Goal: Task Accomplishment & Management: Use online tool/utility

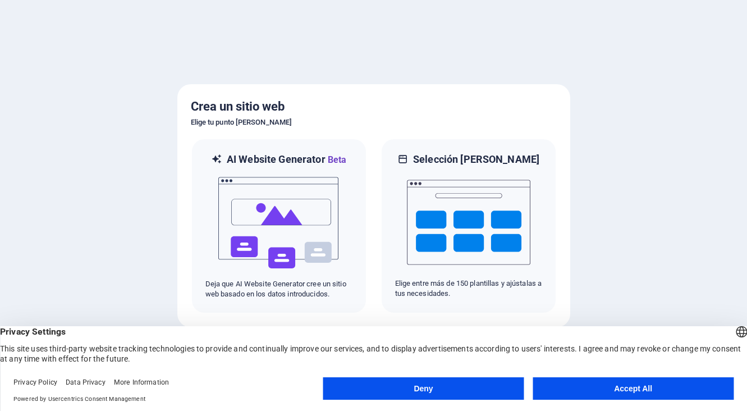
click at [648, 392] on button "Accept All" at bounding box center [632, 388] width 201 height 22
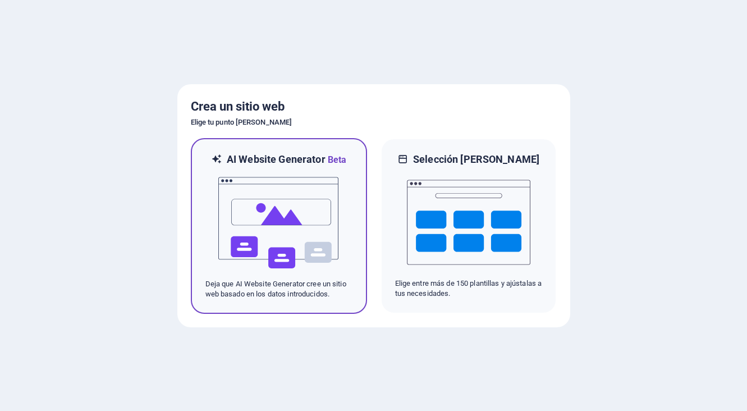
click at [313, 246] on img at bounding box center [278, 223] width 123 height 112
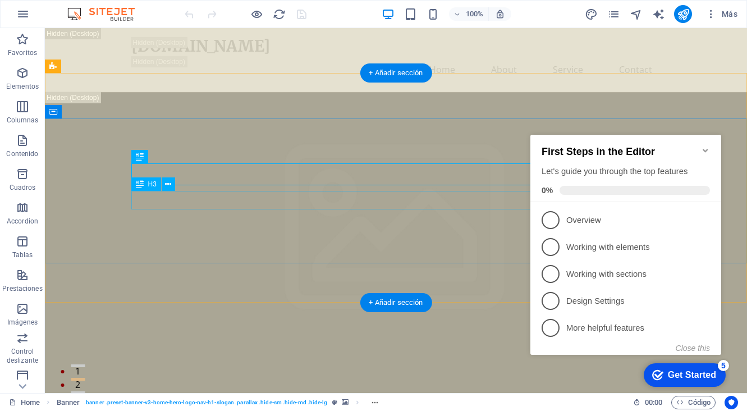
click at [701, 146] on icon "Minimize checklist" at bounding box center [705, 150] width 9 height 9
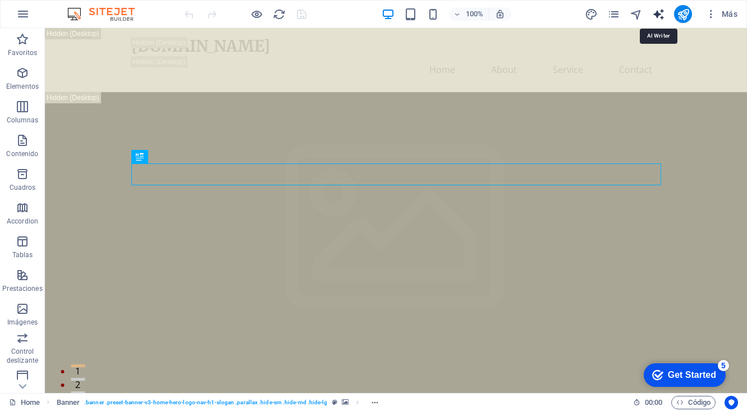
click at [660, 12] on icon "text_generator" at bounding box center [658, 14] width 13 height 13
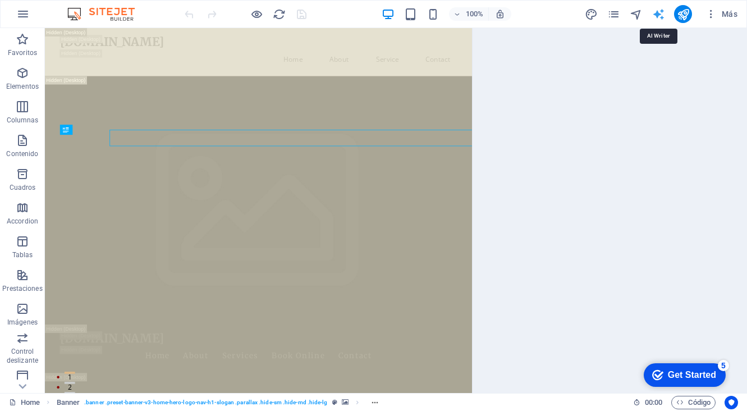
select select "English"
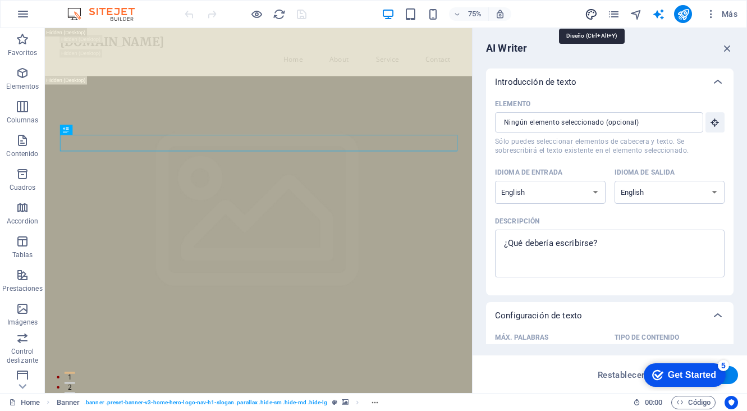
click at [592, 13] on icon "design" at bounding box center [591, 14] width 13 height 13
select select "px"
select select "200"
select select "px"
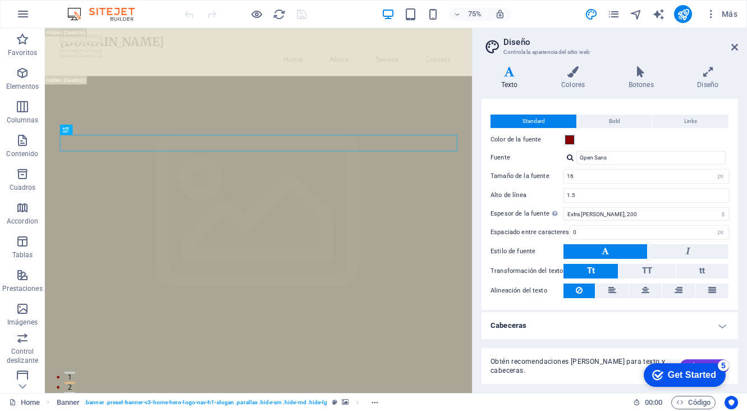
scroll to position [15, 0]
click at [663, 378] on div "checkmark Get Started 5" at bounding box center [684, 374] width 64 height 11
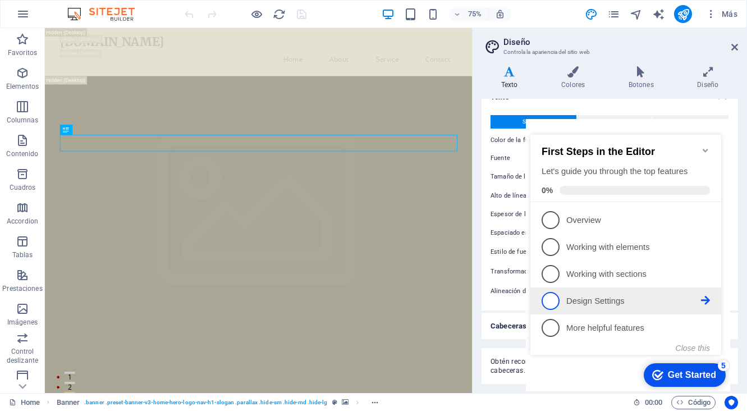
click at [602, 302] on p "Design Settings - incomplete" at bounding box center [633, 301] width 135 height 12
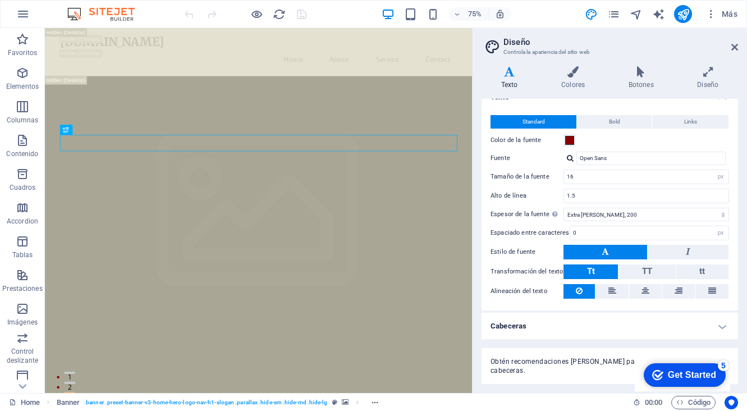
click at [694, 378] on div "Get Started" at bounding box center [692, 375] width 48 height 10
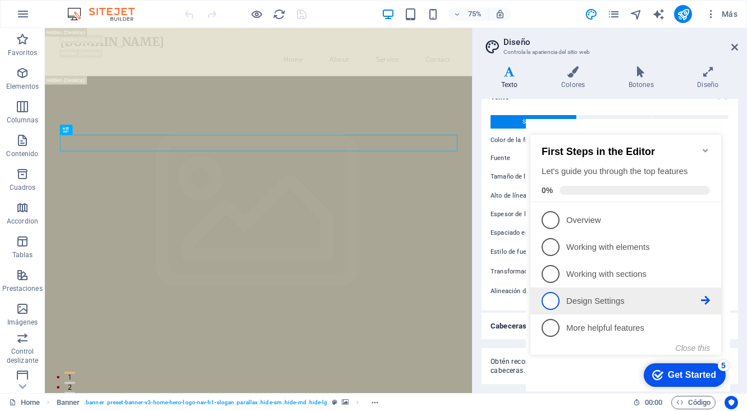
click at [640, 305] on link "4 Design Settings - incomplete" at bounding box center [625, 301] width 168 height 18
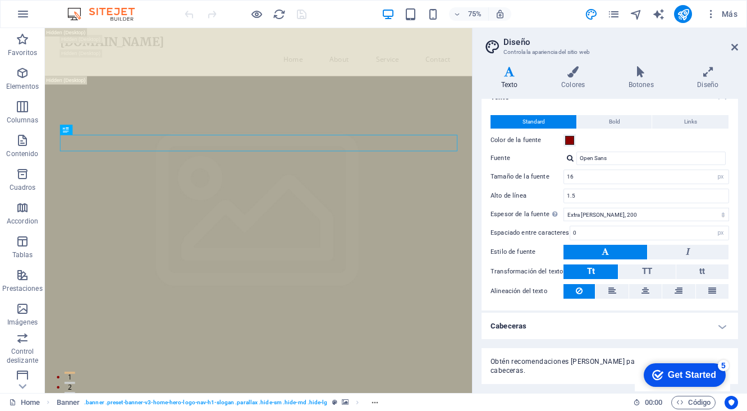
click at [708, 370] on div "Get Started" at bounding box center [692, 375] width 48 height 10
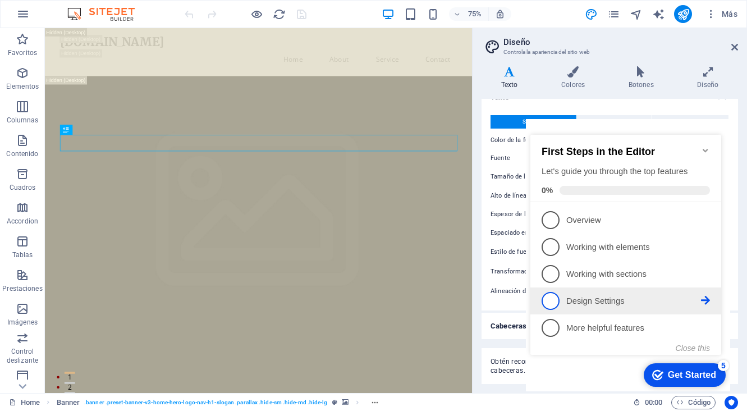
click at [553, 296] on span "4" at bounding box center [550, 301] width 18 height 18
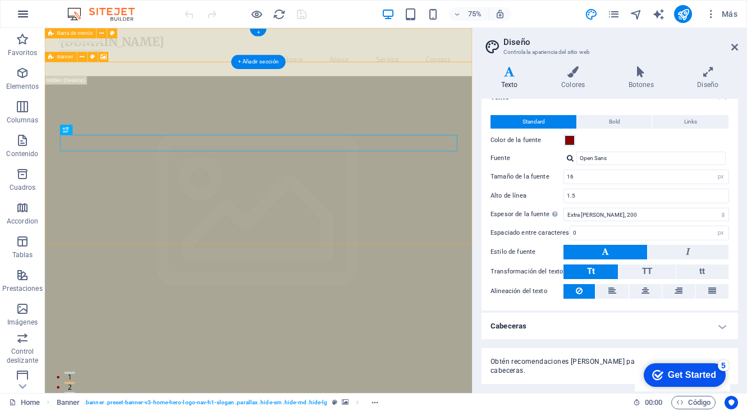
click at [19, 8] on icon "button" at bounding box center [22, 13] width 13 height 13
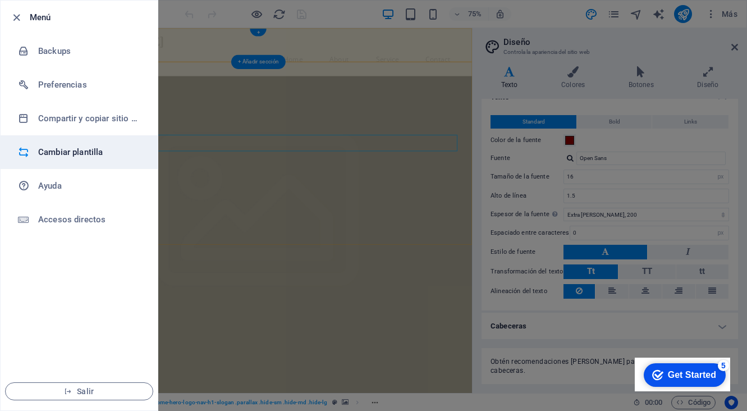
click at [99, 155] on h6 "Cambiar plantilla" at bounding box center [90, 151] width 104 height 13
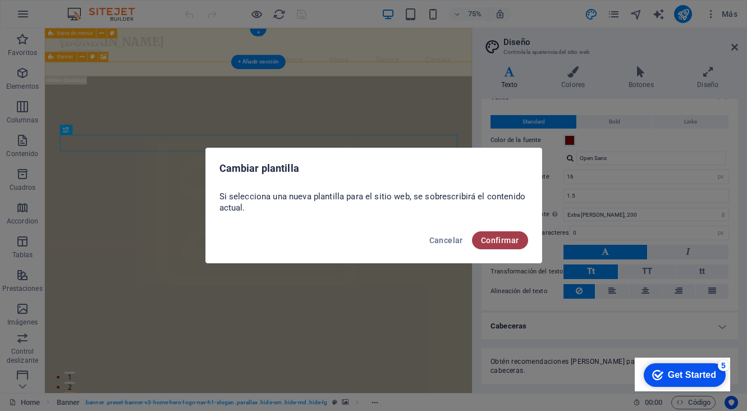
click at [499, 238] on span "Confirmar" at bounding box center [500, 240] width 38 height 9
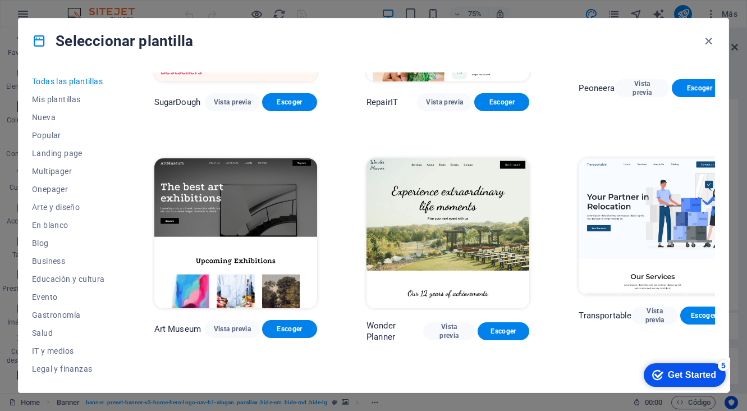
scroll to position [144, 0]
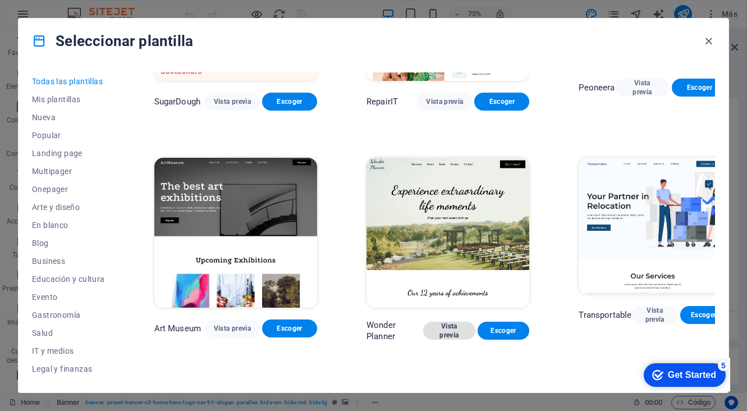
click at [432, 321] on span "Vista previa" at bounding box center [449, 330] width 34 height 18
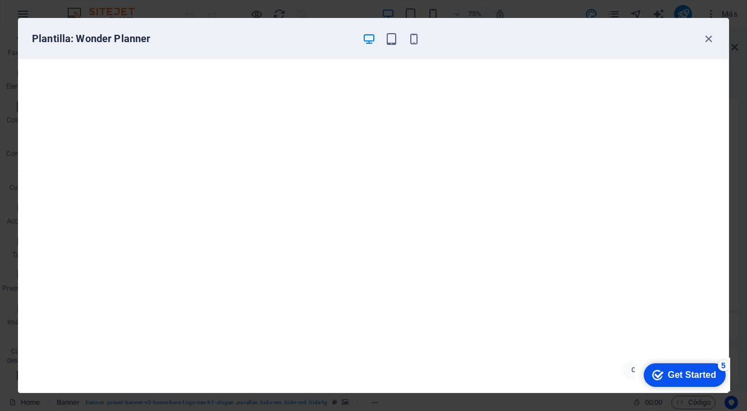
scroll to position [1, 0]
click at [388, 44] on icon "button" at bounding box center [391, 39] width 13 height 13
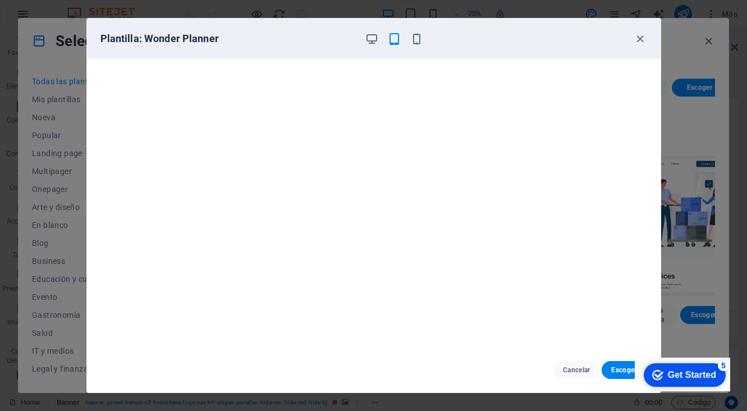
scroll to position [0, 0]
click at [393, 43] on icon "button" at bounding box center [394, 39] width 13 height 13
click at [416, 37] on icon "button" at bounding box center [416, 39] width 13 height 13
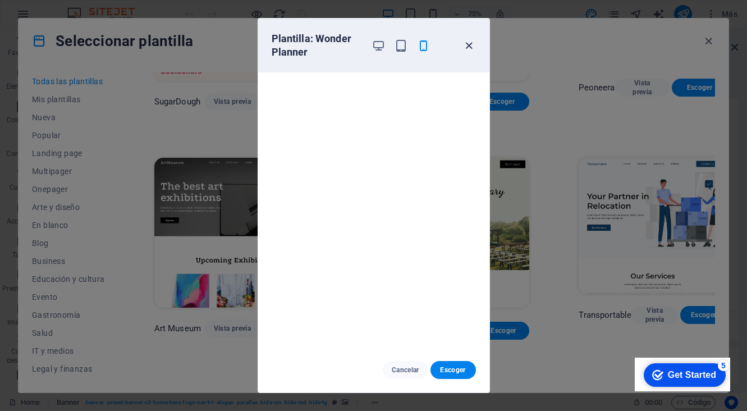
click at [470, 47] on icon "button" at bounding box center [468, 45] width 13 height 13
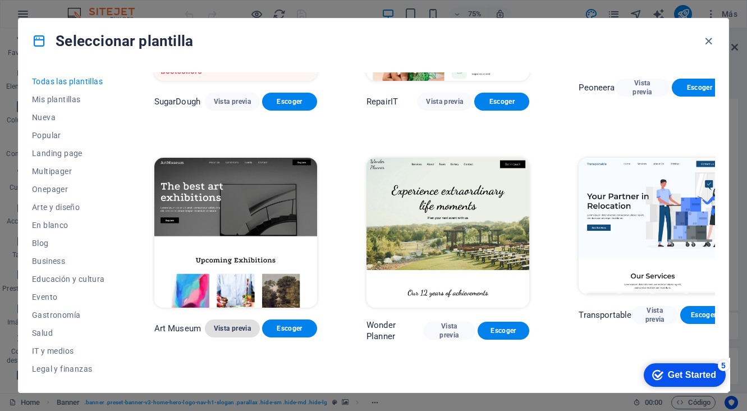
click at [228, 324] on span "Vista previa" at bounding box center [232, 328] width 37 height 9
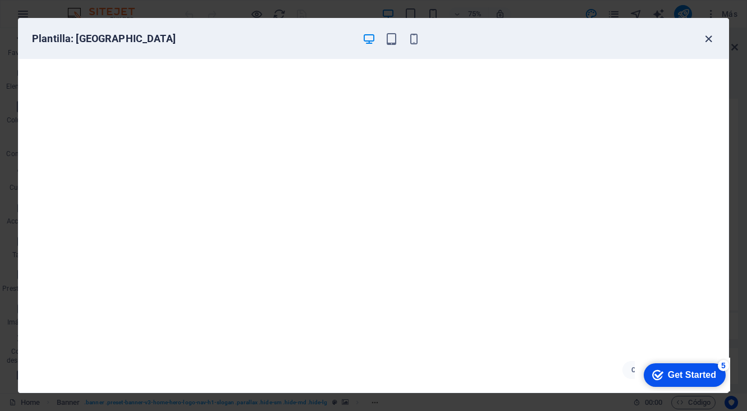
click at [710, 40] on icon "button" at bounding box center [708, 39] width 13 height 13
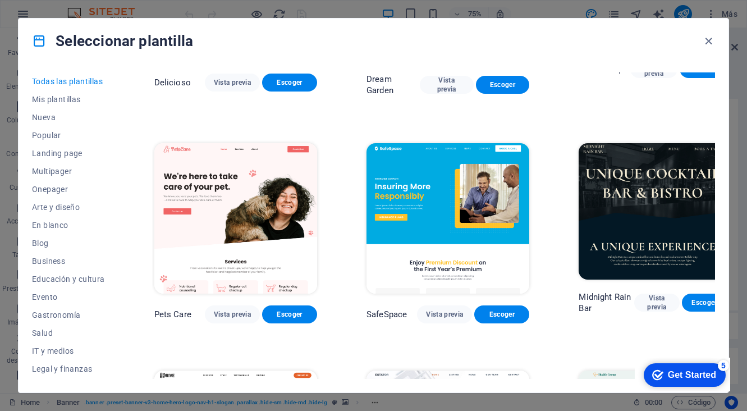
scroll to position [1741, 0]
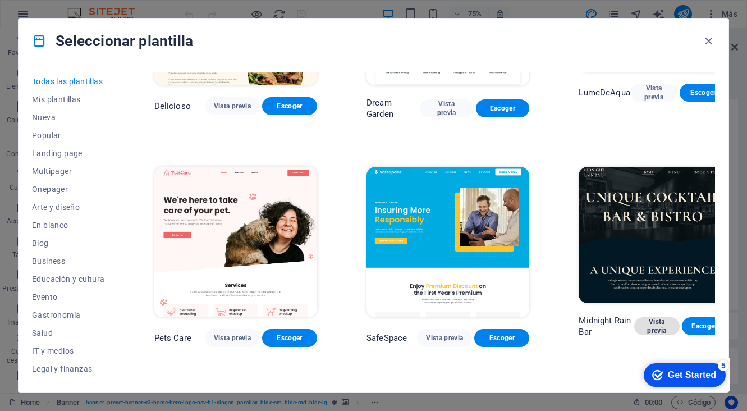
click at [643, 317] on span "Vista previa" at bounding box center [656, 326] width 27 height 18
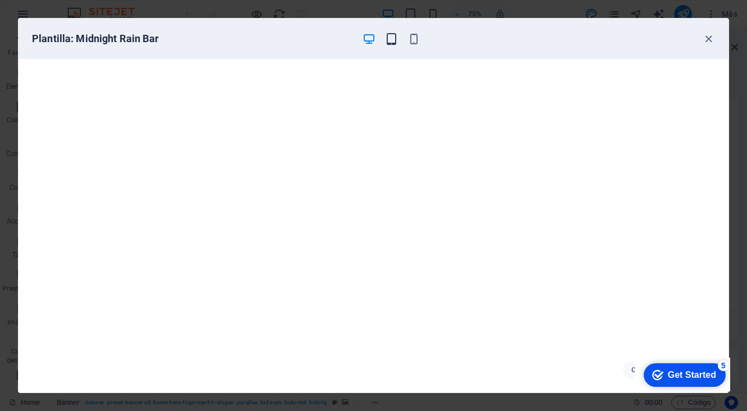
click at [393, 38] on icon "button" at bounding box center [391, 39] width 13 height 13
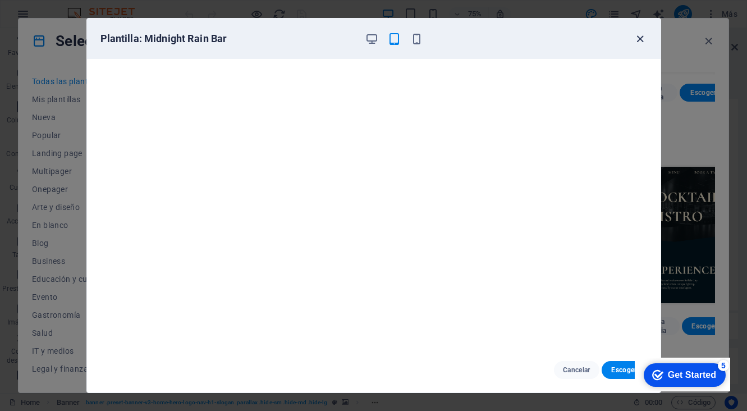
click at [640, 38] on icon "button" at bounding box center [639, 39] width 13 height 13
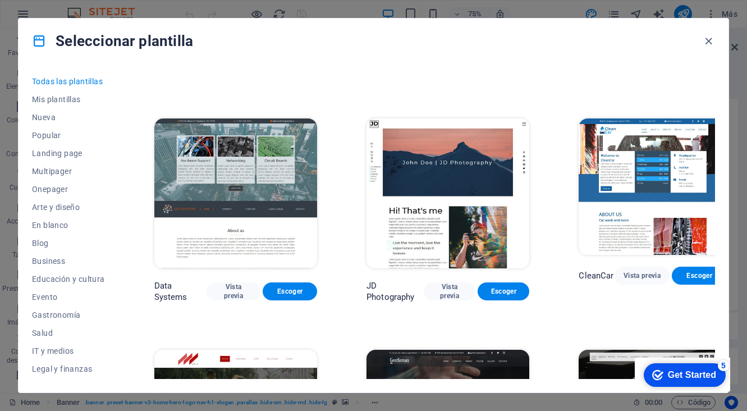
scroll to position [4075, 0]
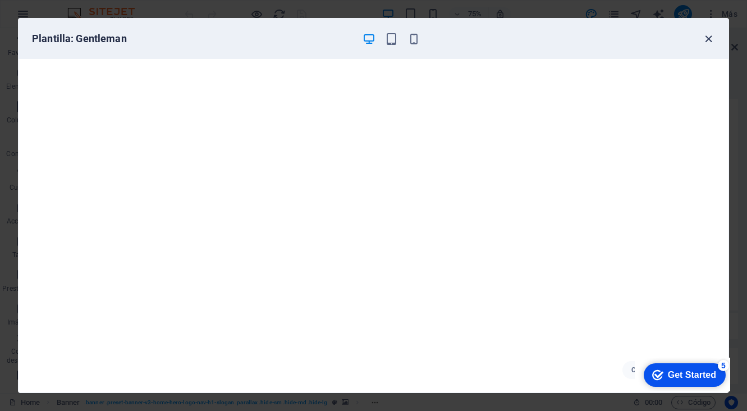
click at [712, 36] on icon "button" at bounding box center [708, 39] width 13 height 13
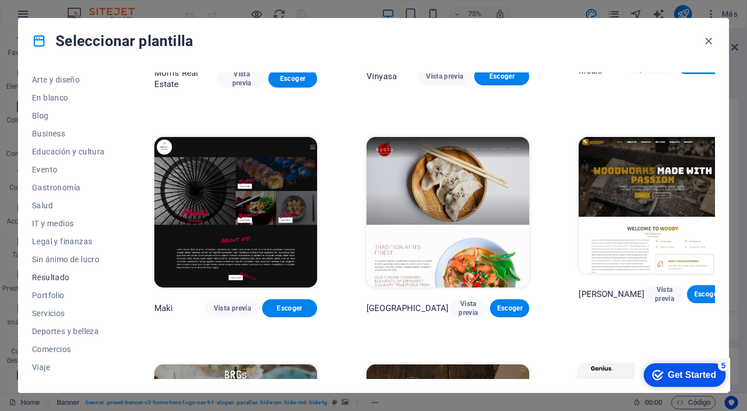
scroll to position [122, 0]
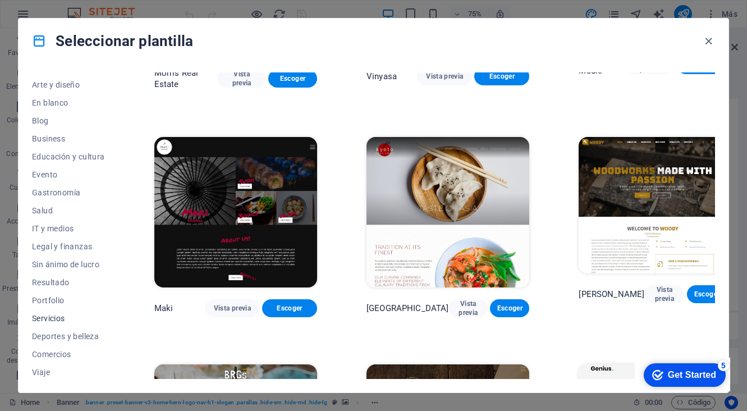
click at [56, 315] on span "Servicios" at bounding box center [68, 318] width 73 height 9
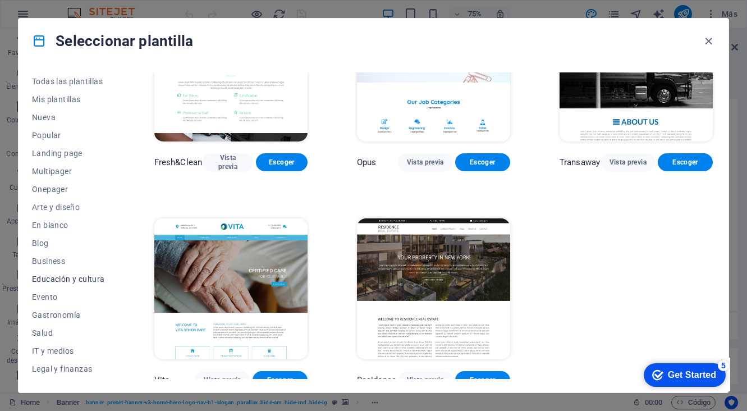
scroll to position [0, 0]
click at [75, 275] on span "Educación y cultura" at bounding box center [68, 278] width 73 height 9
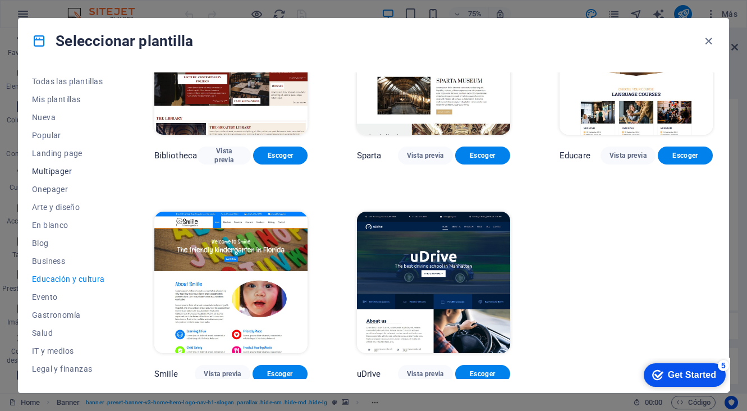
scroll to position [303, 0]
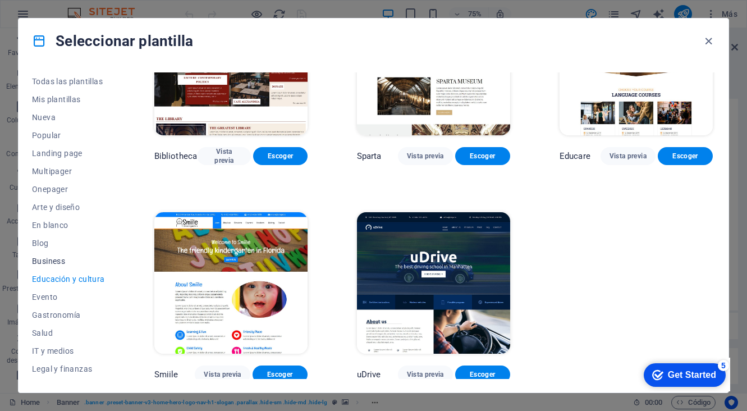
click at [34, 261] on span "Business" at bounding box center [68, 260] width 73 height 9
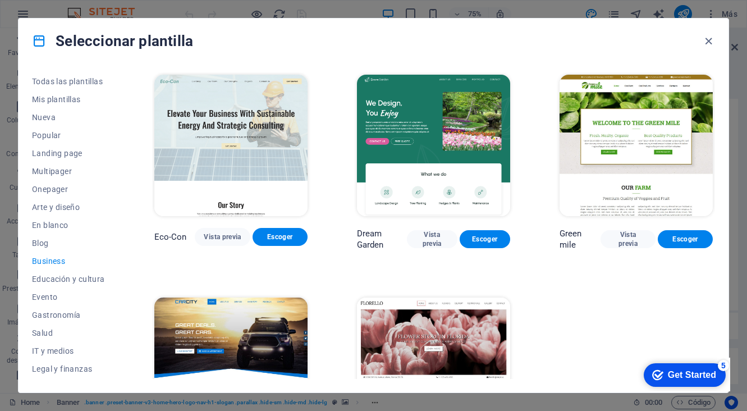
scroll to position [0, 0]
click at [61, 216] on button "En blanco" at bounding box center [68, 225] width 73 height 18
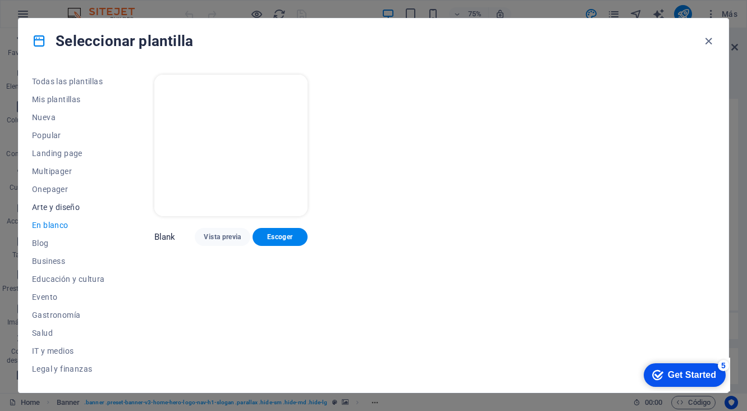
click at [73, 203] on span "Arte y diseño" at bounding box center [68, 207] width 73 height 9
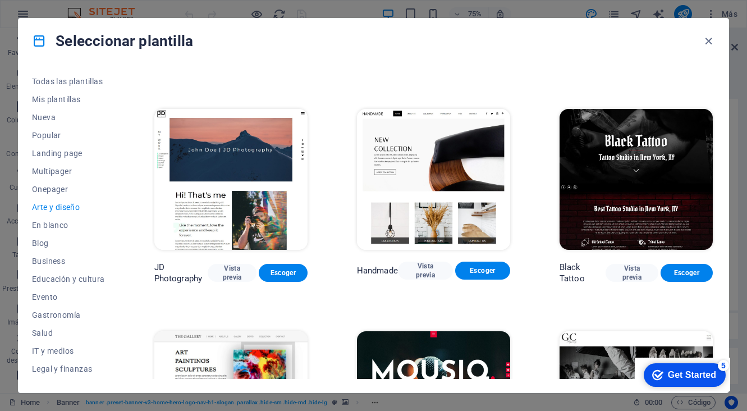
scroll to position [182, 0]
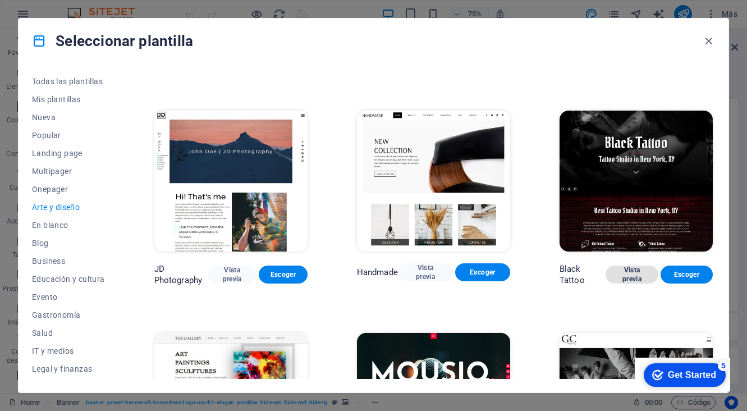
click at [627, 277] on span "Vista previa" at bounding box center [631, 274] width 34 height 18
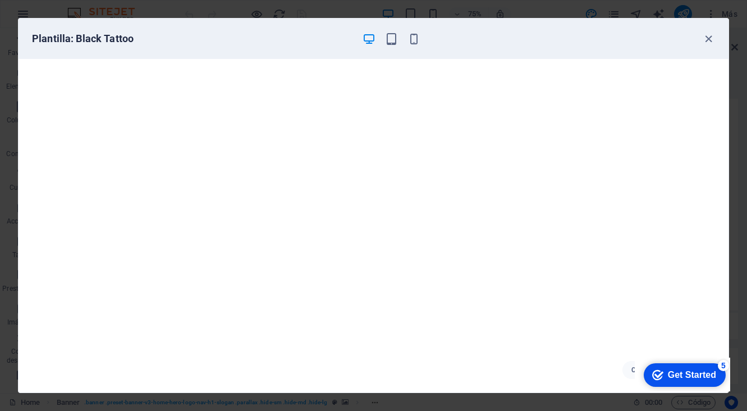
click at [715, 35] on div "Plantilla: Black Tattoo" at bounding box center [374, 39] width 710 height 40
click at [708, 39] on icon "button" at bounding box center [708, 39] width 13 height 13
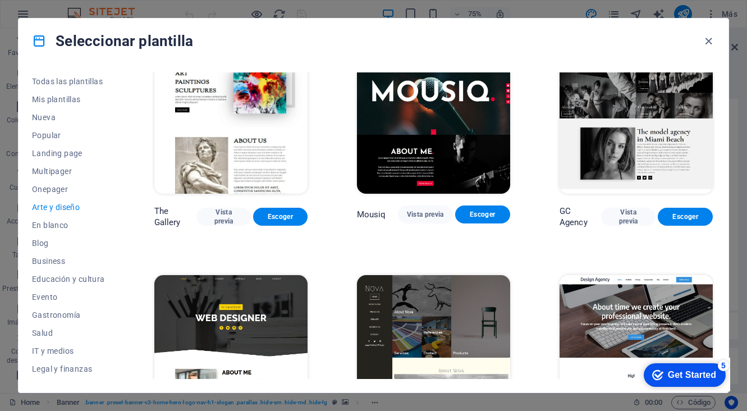
scroll to position [465, 0]
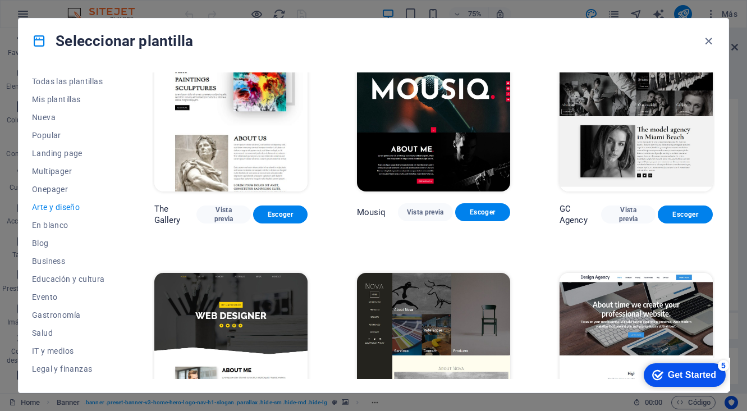
click at [430, 137] on img at bounding box center [433, 120] width 153 height 141
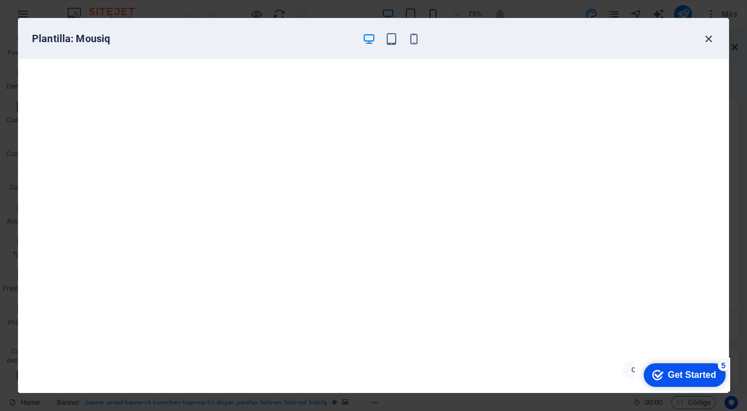
click at [707, 38] on icon "button" at bounding box center [708, 39] width 13 height 13
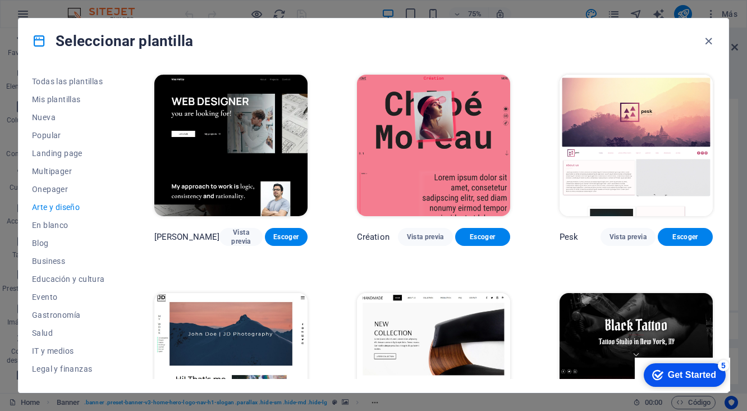
scroll to position [1, 0]
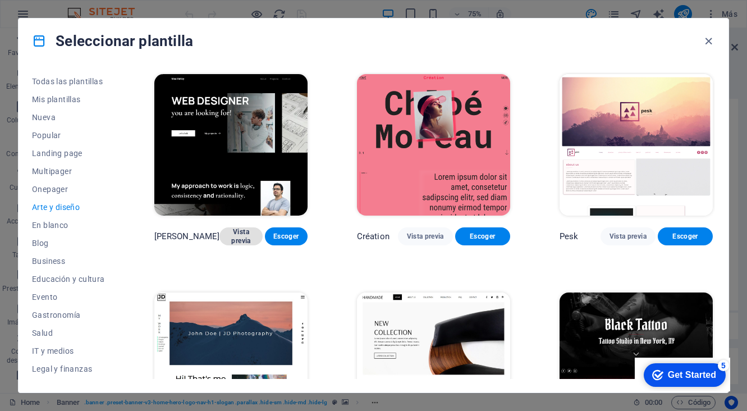
click at [230, 237] on span "Vista previa" at bounding box center [240, 236] width 25 height 18
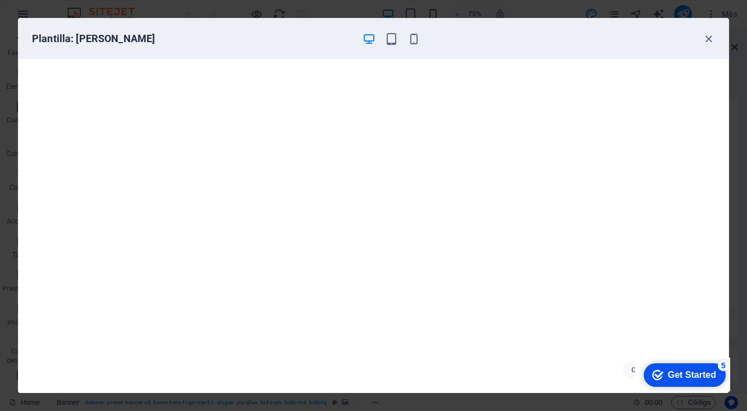
scroll to position [3, 0]
click at [418, 40] on icon "button" at bounding box center [413, 39] width 13 height 13
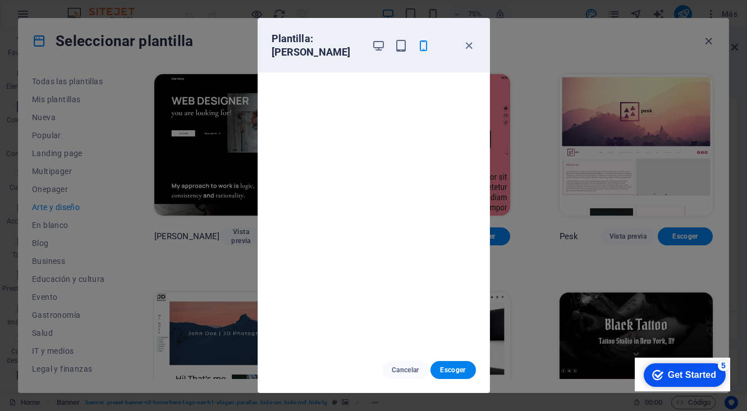
scroll to position [0, 0]
click at [469, 44] on icon "button" at bounding box center [468, 45] width 13 height 13
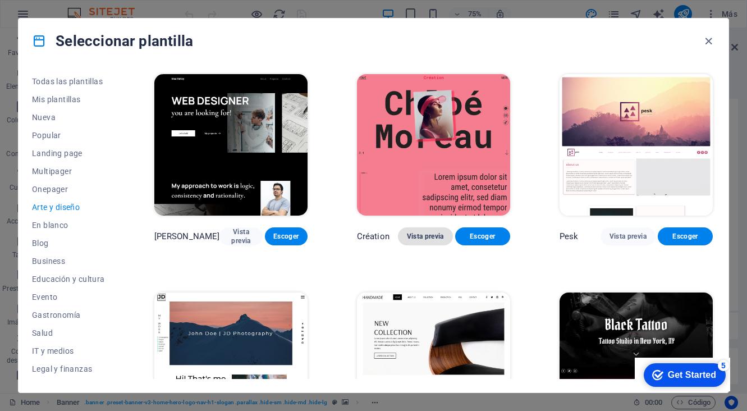
click at [420, 232] on span "Vista previa" at bounding box center [425, 236] width 37 height 9
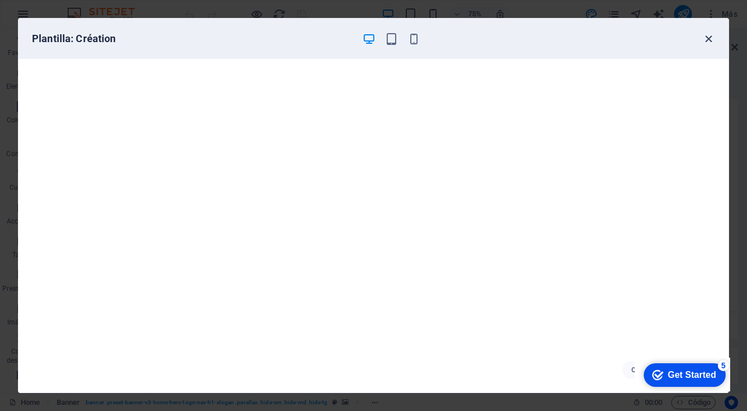
click at [705, 43] on icon "button" at bounding box center [708, 39] width 13 height 13
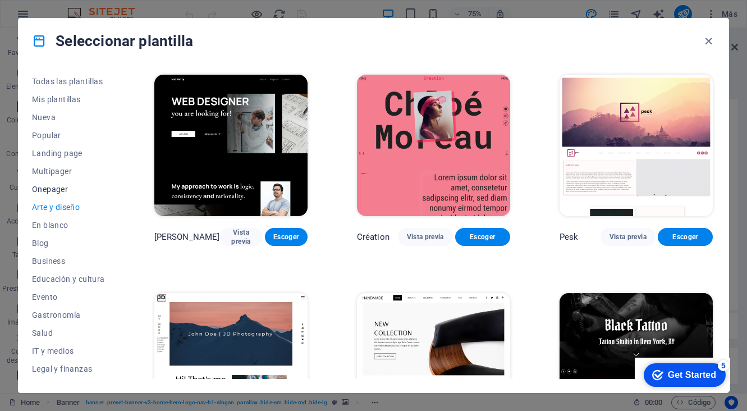
click at [52, 191] on span "Onepager" at bounding box center [68, 189] width 73 height 9
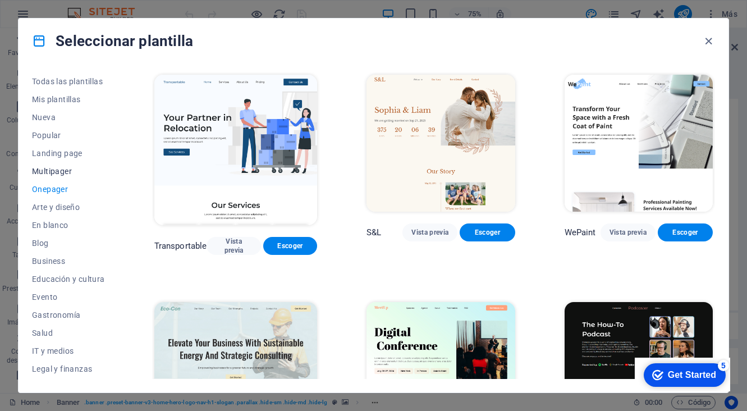
click at [52, 169] on span "Multipager" at bounding box center [68, 171] width 73 height 9
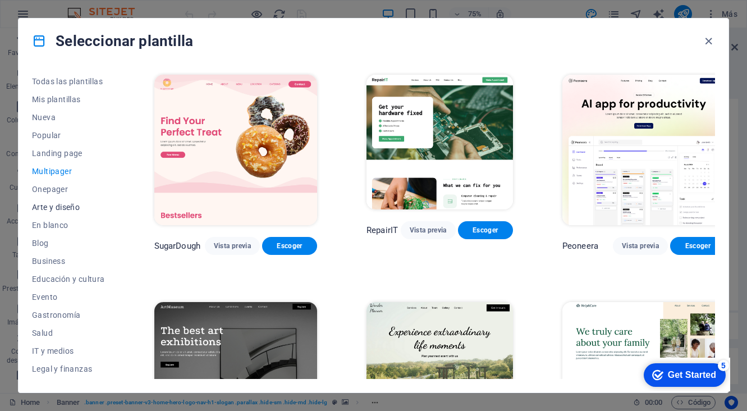
click at [63, 207] on span "Arte y diseño" at bounding box center [68, 207] width 73 height 9
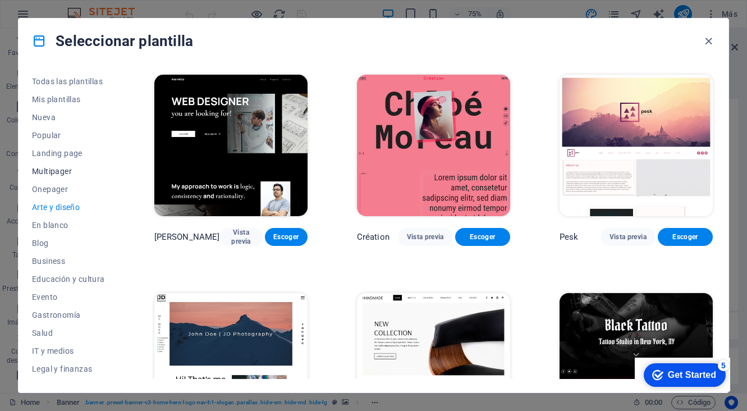
click at [55, 168] on span "Multipager" at bounding box center [68, 171] width 73 height 9
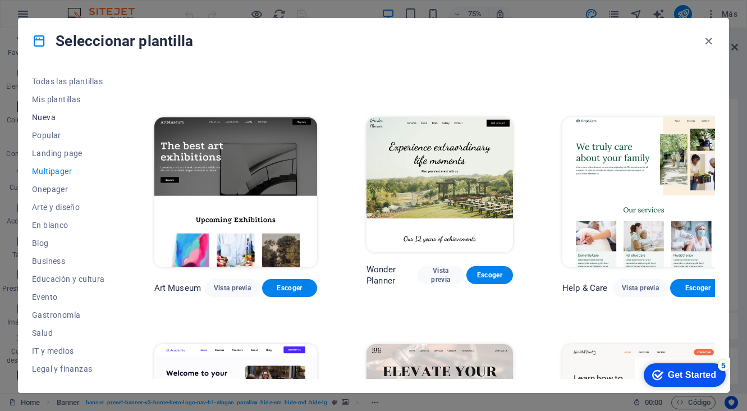
scroll to position [82, 0]
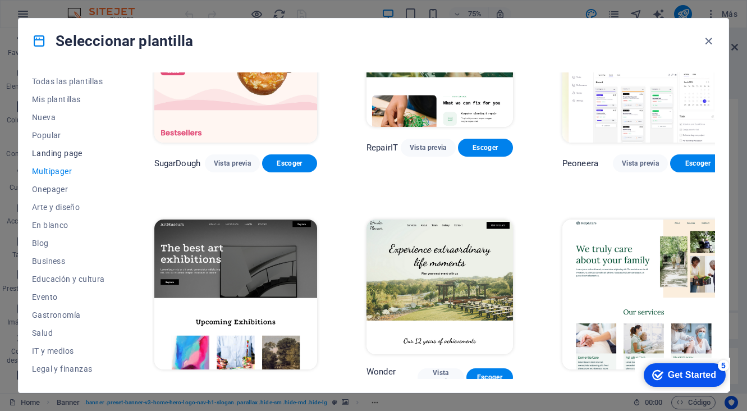
click at [77, 152] on span "Landing page" at bounding box center [68, 153] width 73 height 9
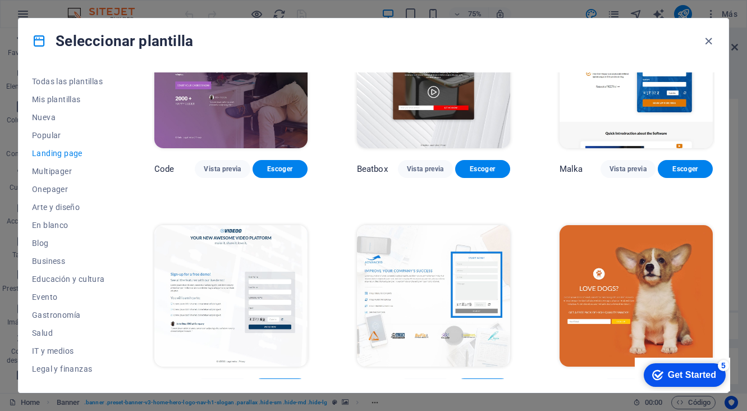
scroll to position [379, 0]
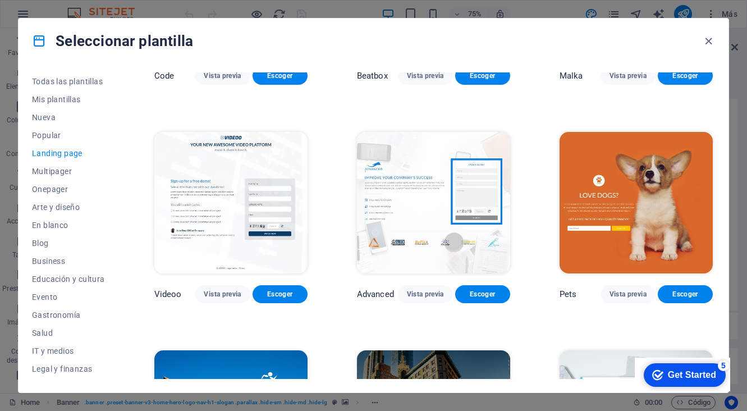
click at [618, 278] on div "Pets Vista previa Escoger" at bounding box center [636, 216] width 158 height 173
click at [620, 285] on button "Vista previa" at bounding box center [627, 294] width 55 height 18
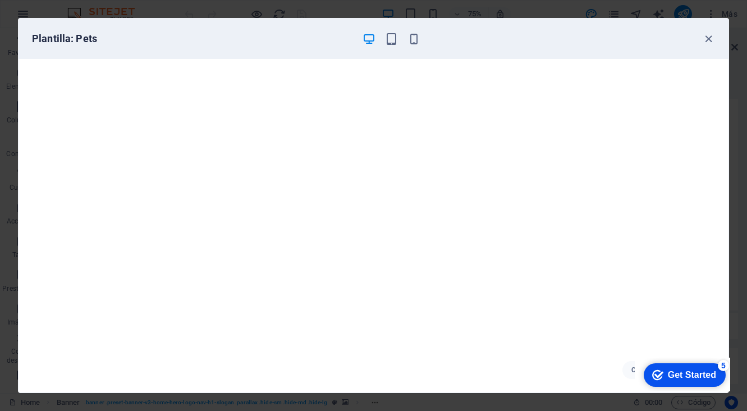
scroll to position [3, 0]
click at [393, 38] on icon "button" at bounding box center [391, 39] width 13 height 13
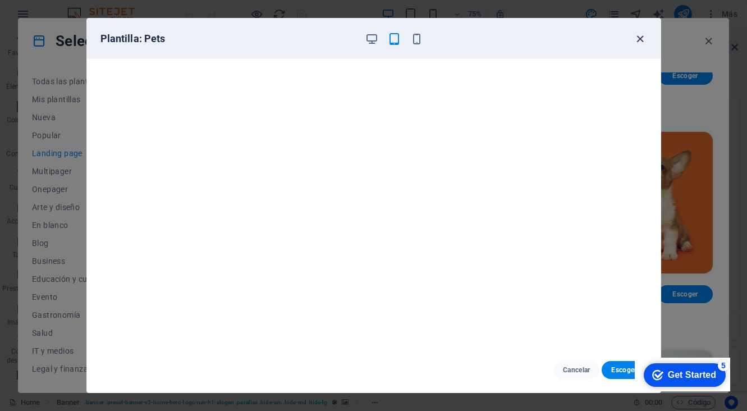
click at [641, 40] on icon "button" at bounding box center [639, 39] width 13 height 13
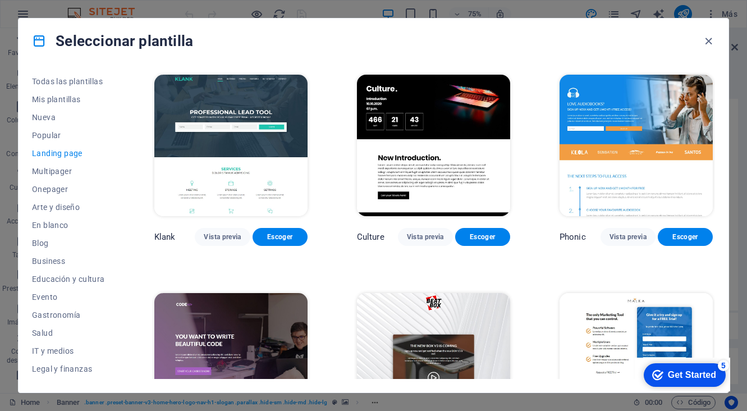
scroll to position [0, 0]
click at [47, 118] on span "Nueva" at bounding box center [68, 117] width 73 height 9
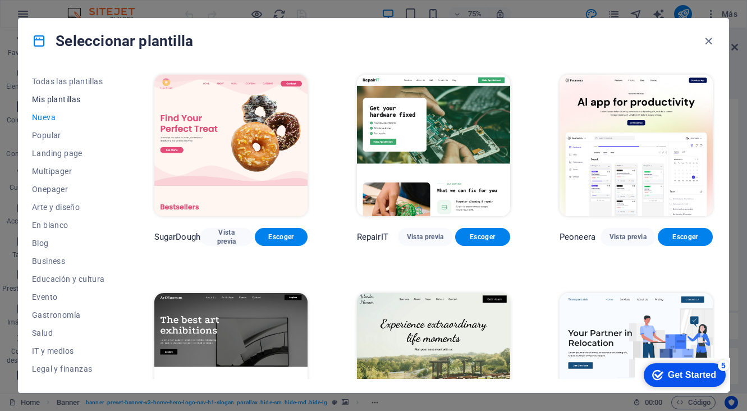
click at [74, 94] on button "Mis plantillas" at bounding box center [68, 99] width 73 height 18
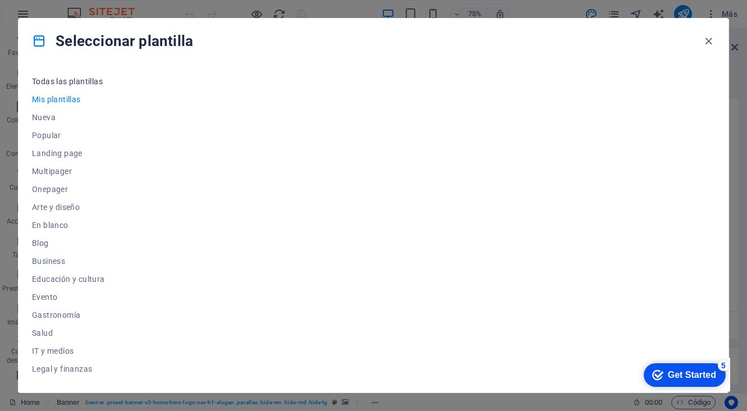
click at [81, 82] on span "Todas las plantillas" at bounding box center [68, 81] width 73 height 9
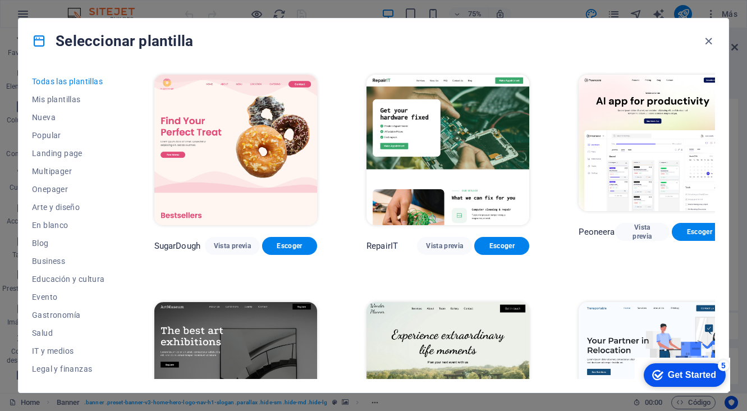
scroll to position [242, 0]
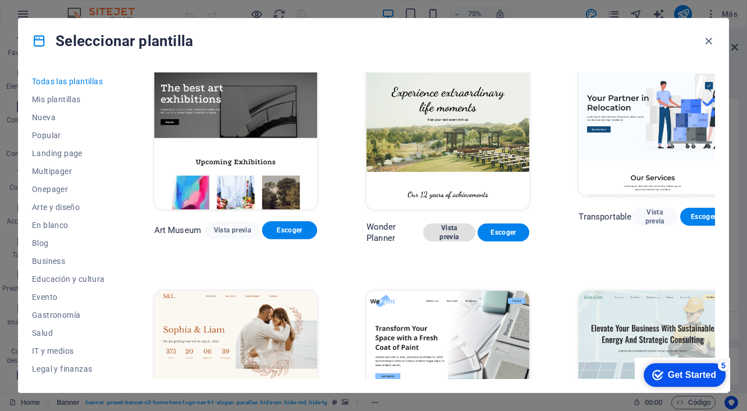
click at [432, 223] on span "Vista previa" at bounding box center [449, 232] width 34 height 18
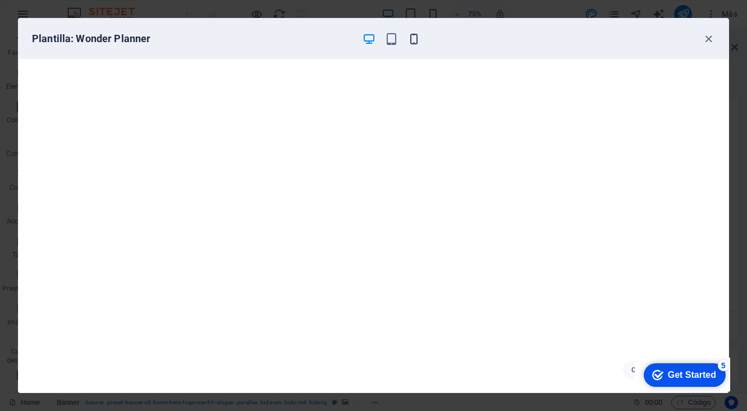
click at [416, 44] on icon "button" at bounding box center [413, 39] width 13 height 13
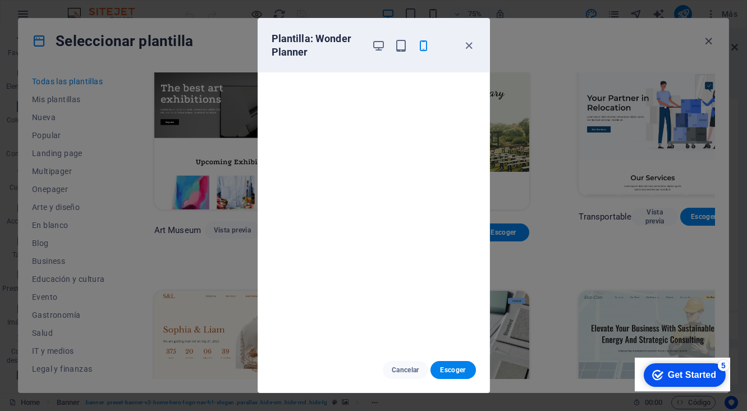
scroll to position [3, 0]
click at [468, 42] on icon "button" at bounding box center [468, 45] width 13 height 13
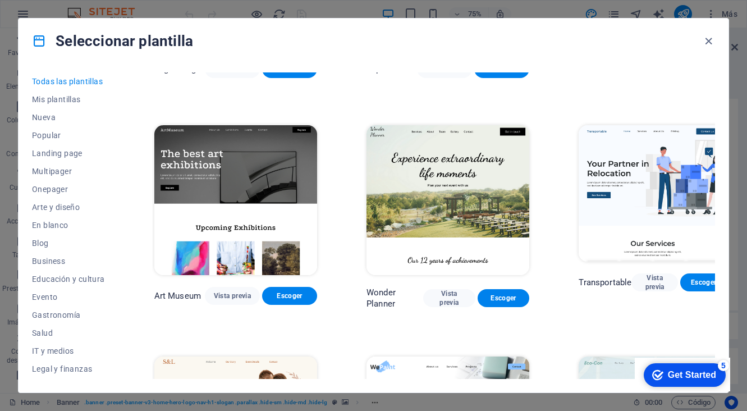
scroll to position [180, 0]
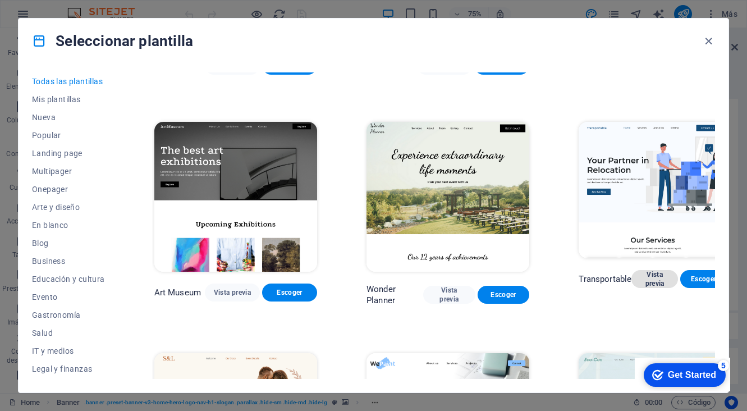
click at [640, 275] on span "Vista previa" at bounding box center [654, 279] width 29 height 18
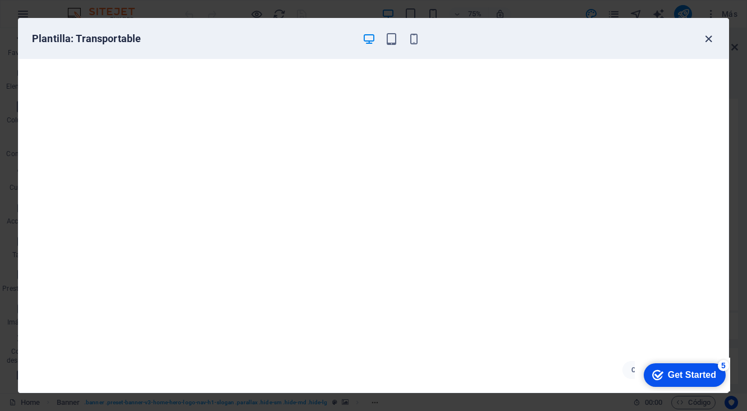
click at [712, 40] on icon "button" at bounding box center [708, 39] width 13 height 13
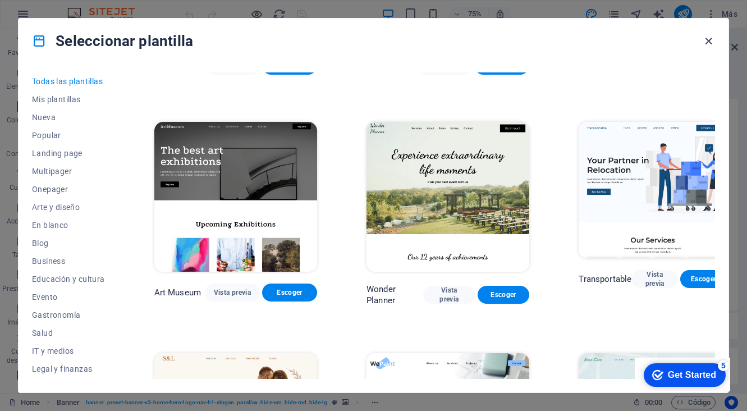
click at [705, 39] on icon "button" at bounding box center [708, 41] width 13 height 13
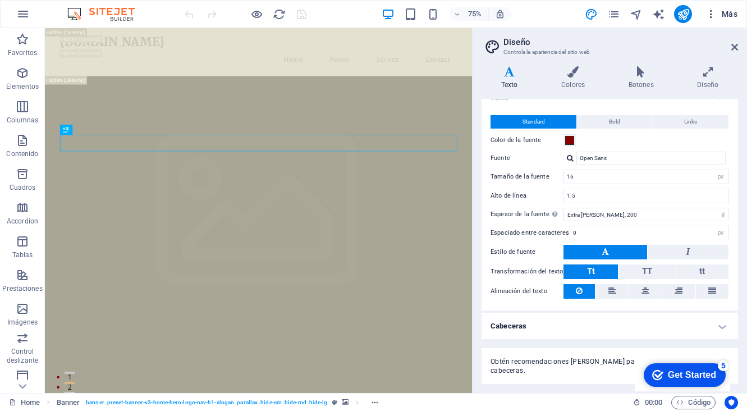
click at [713, 12] on icon "button" at bounding box center [710, 13] width 11 height 11
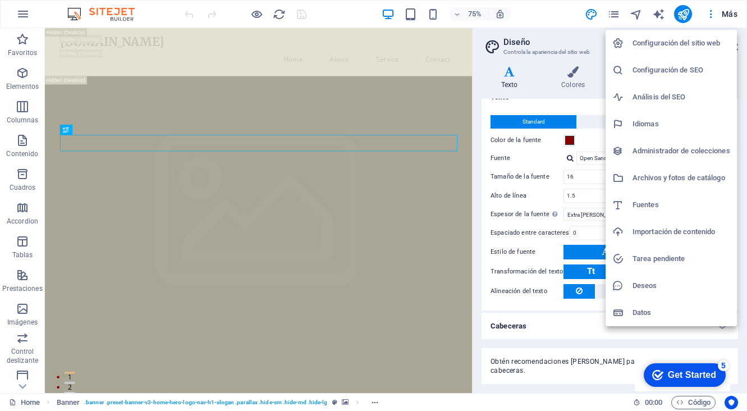
click at [709, 55] on li "Configuración del sitio web" at bounding box center [670, 43] width 131 height 27
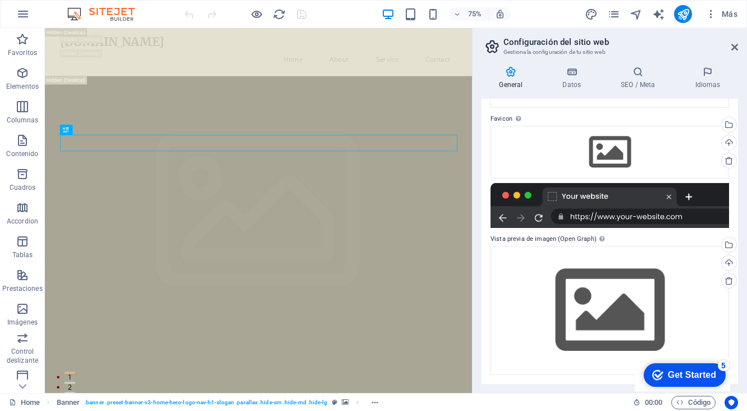
scroll to position [97, 0]
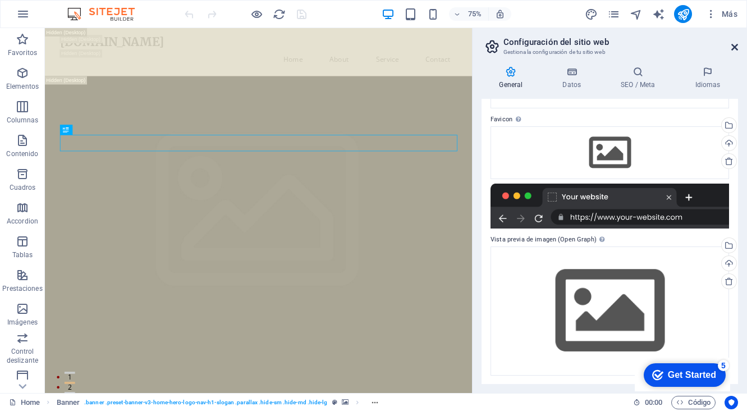
click at [735, 46] on icon at bounding box center [734, 47] width 7 height 9
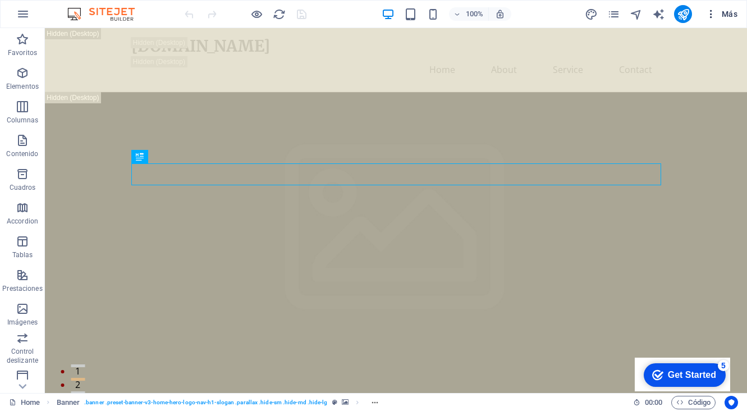
click at [712, 17] on icon "button" at bounding box center [710, 13] width 11 height 11
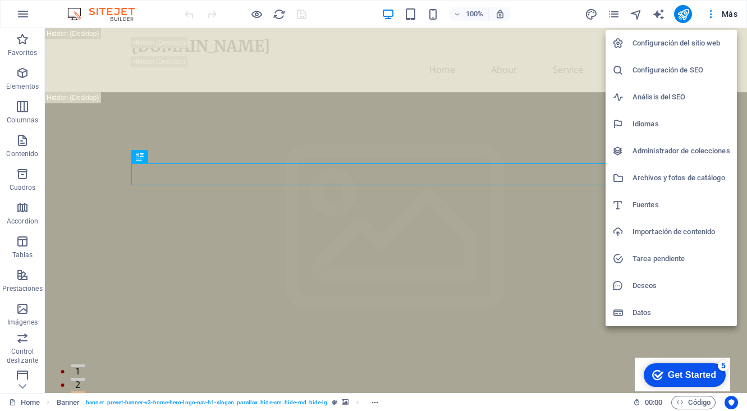
click at [714, 176] on h6 "Archivos y fotos de catálogo" at bounding box center [681, 177] width 98 height 13
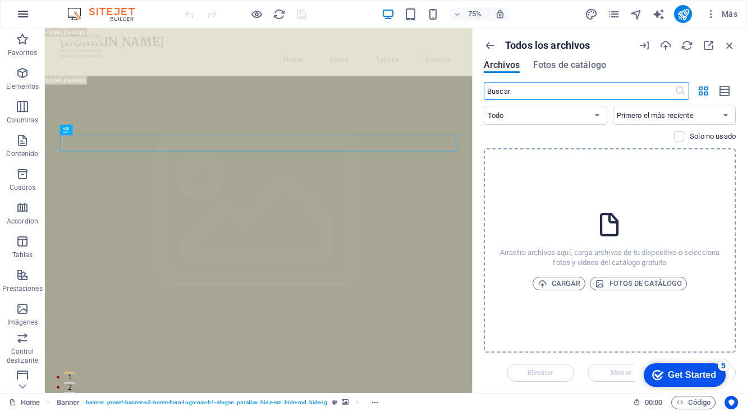
click at [23, 12] on icon "button" at bounding box center [22, 13] width 13 height 13
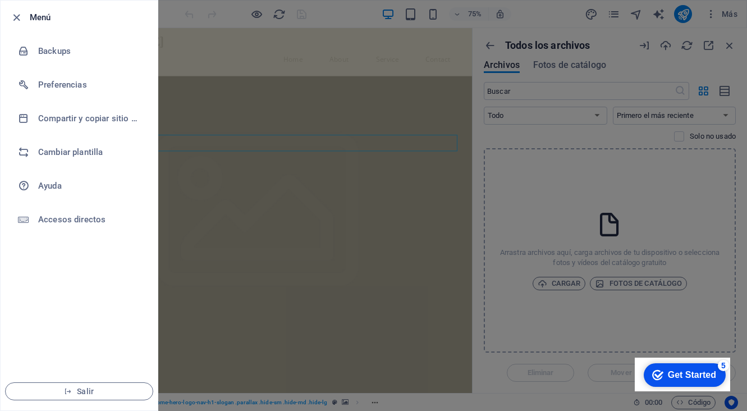
click at [103, 401] on li "Salir" at bounding box center [79, 391] width 157 height 38
click at [72, 390] on icon "button" at bounding box center [68, 391] width 8 height 8
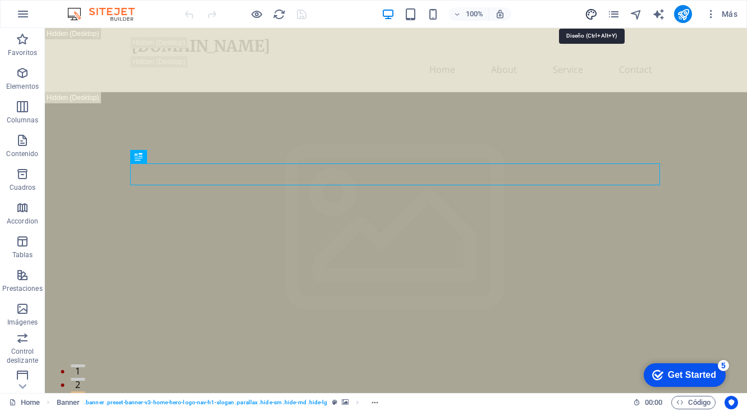
click at [591, 15] on icon "design" at bounding box center [591, 14] width 13 height 13
select select "px"
select select "200"
select select "px"
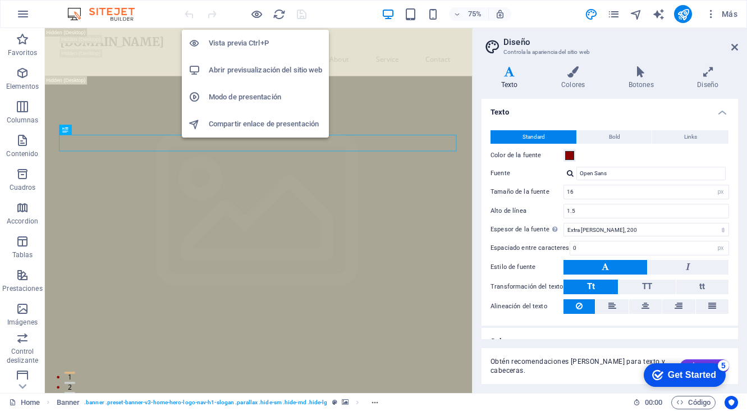
click at [273, 70] on h6 "Abrir previsualización del sitio web" at bounding box center [265, 69] width 113 height 13
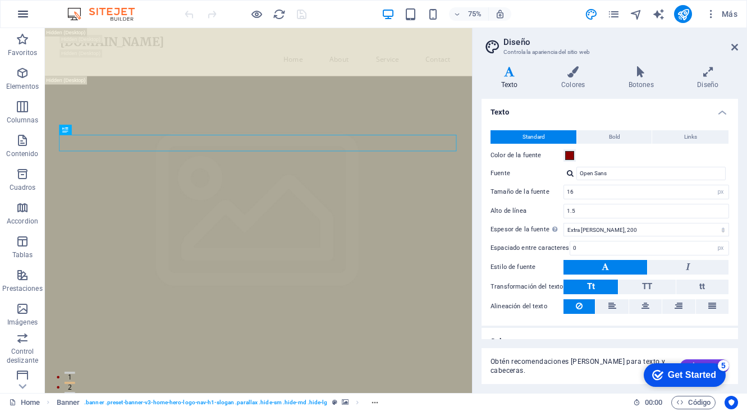
click at [21, 19] on icon "button" at bounding box center [22, 13] width 13 height 13
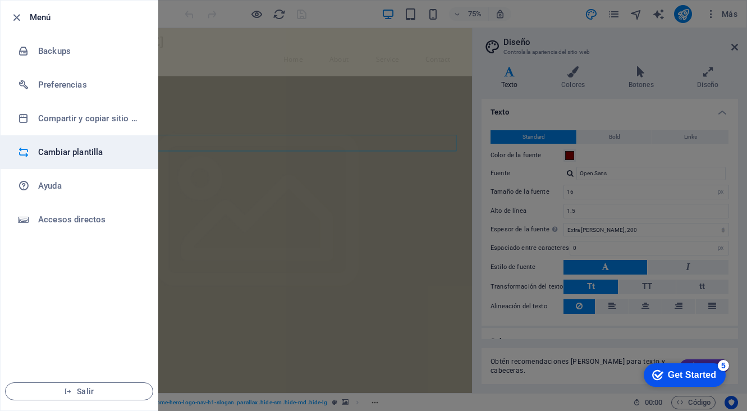
click at [97, 159] on li "Cambiar plantilla" at bounding box center [79, 152] width 157 height 34
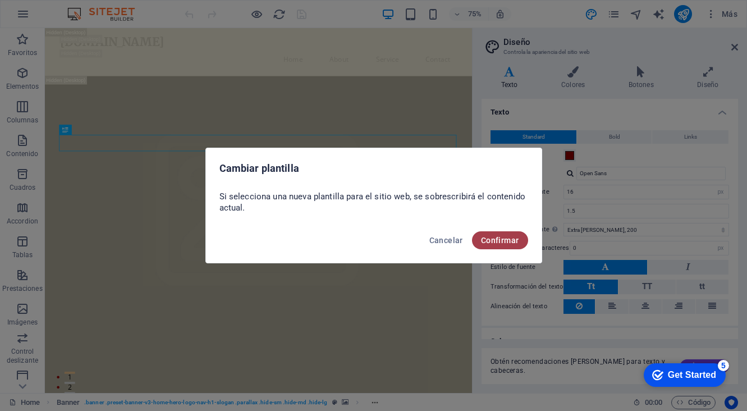
click at [506, 247] on button "Confirmar" at bounding box center [500, 240] width 56 height 18
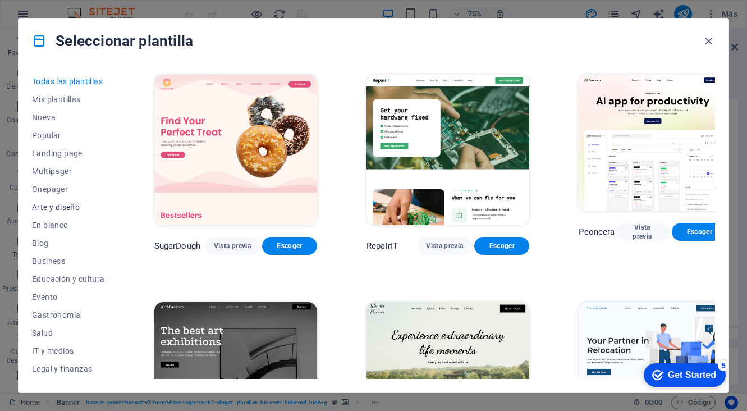
click at [64, 206] on span "Arte y diseño" at bounding box center [68, 207] width 73 height 9
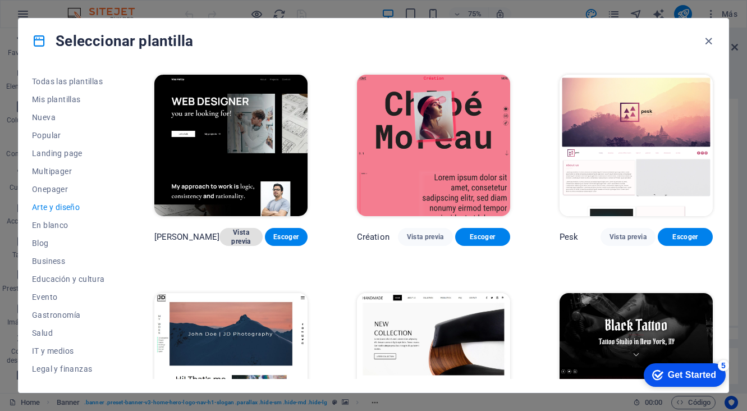
click at [229, 231] on span "Vista previa" at bounding box center [240, 237] width 25 height 18
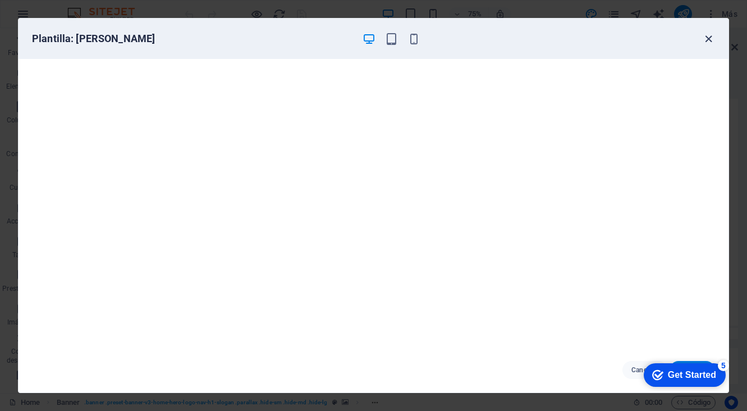
click at [710, 36] on icon "button" at bounding box center [708, 39] width 13 height 13
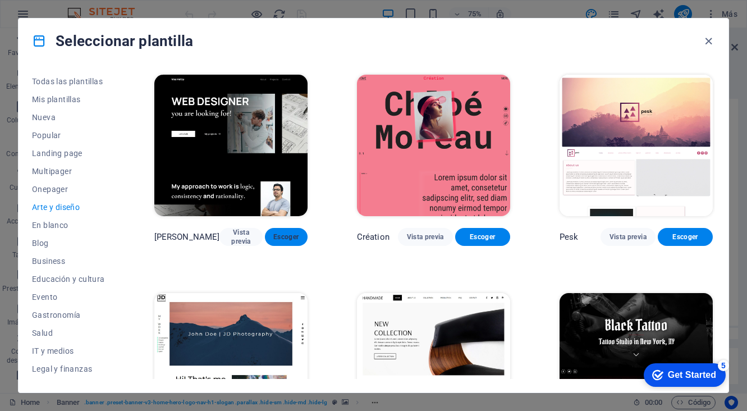
click at [275, 241] on span "Escoger" at bounding box center [286, 236] width 25 height 9
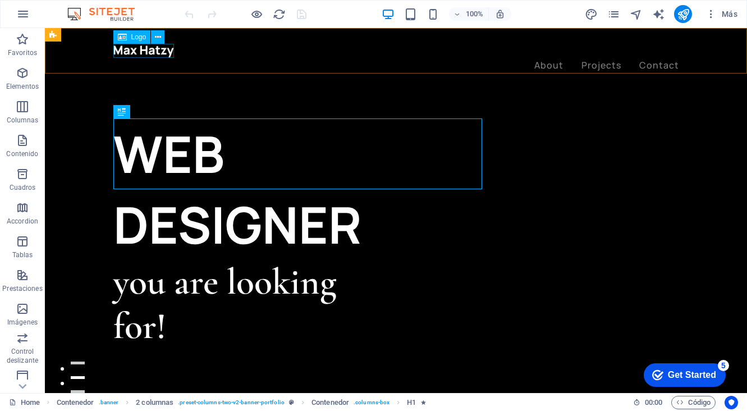
click at [163, 51] on div at bounding box center [395, 51] width 565 height 15
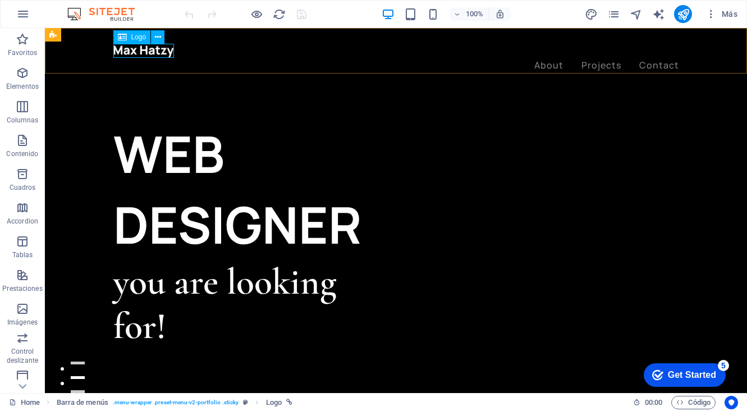
click at [137, 36] on span "Logo" at bounding box center [138, 37] width 15 height 7
click at [155, 38] on icon at bounding box center [158, 37] width 6 height 12
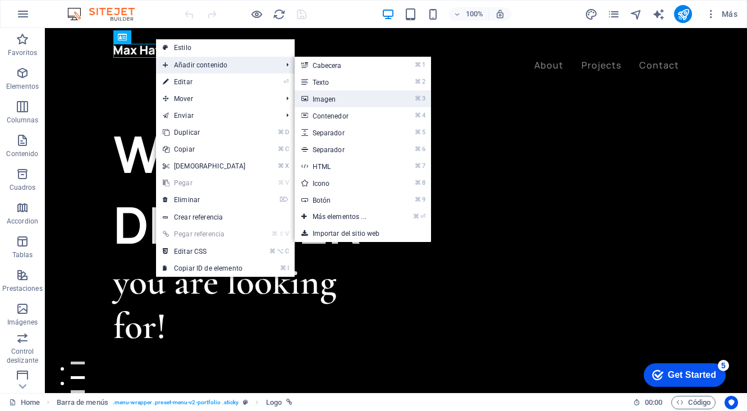
click at [352, 107] on link "⌘ 3 Imagen" at bounding box center [342, 98] width 94 height 17
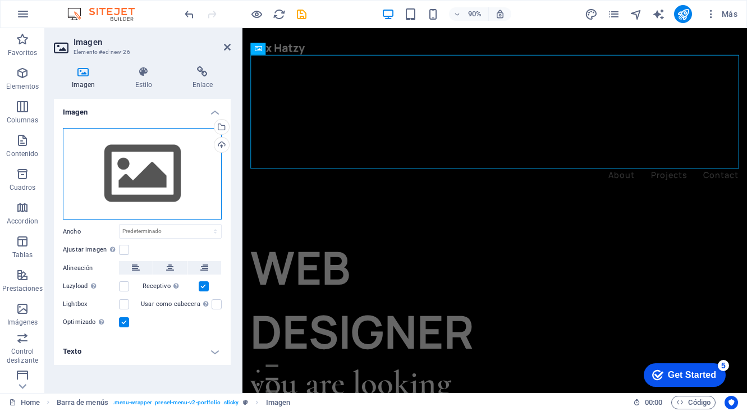
click at [166, 148] on div "Arrastra archivos aquí, haz clic para escoger archivos o selecciona archivos de…" at bounding box center [142, 174] width 159 height 92
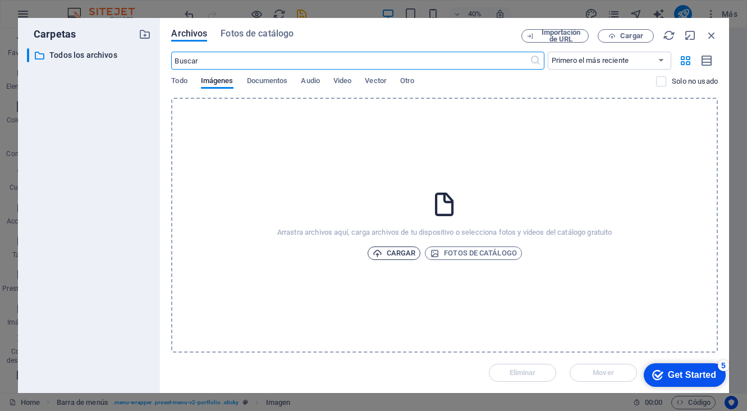
click at [405, 256] on span "Cargar" at bounding box center [393, 252] width 43 height 13
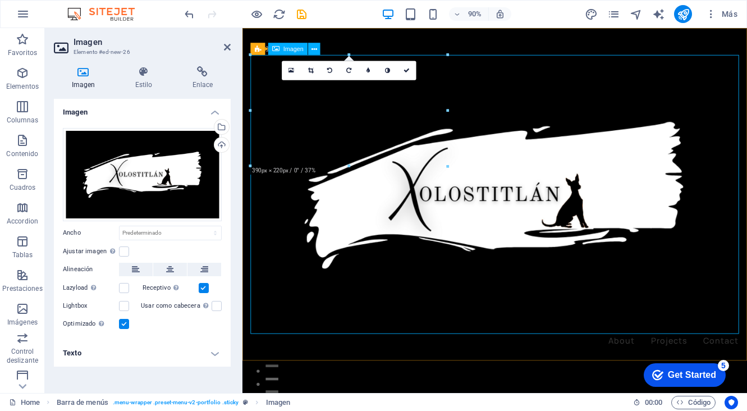
click at [527, 254] on figure at bounding box center [522, 213] width 542 height 310
click at [156, 71] on icon at bounding box center [143, 71] width 53 height 11
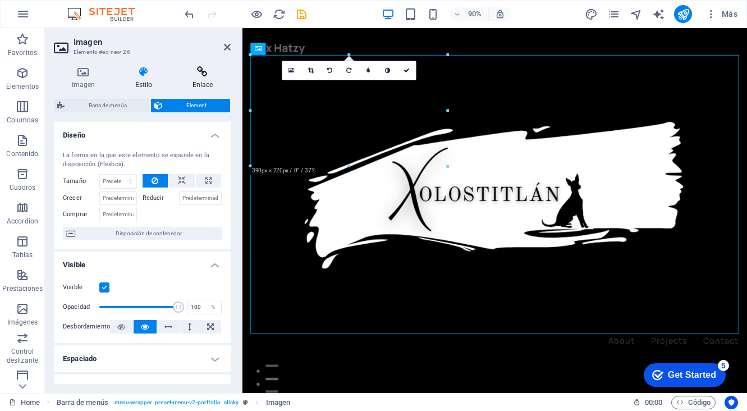
click at [207, 67] on icon at bounding box center [202, 71] width 56 height 11
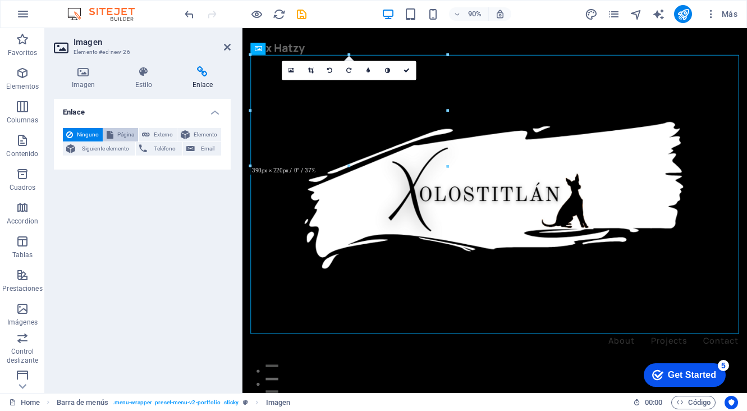
click at [123, 134] on span "Página" at bounding box center [126, 134] width 18 height 13
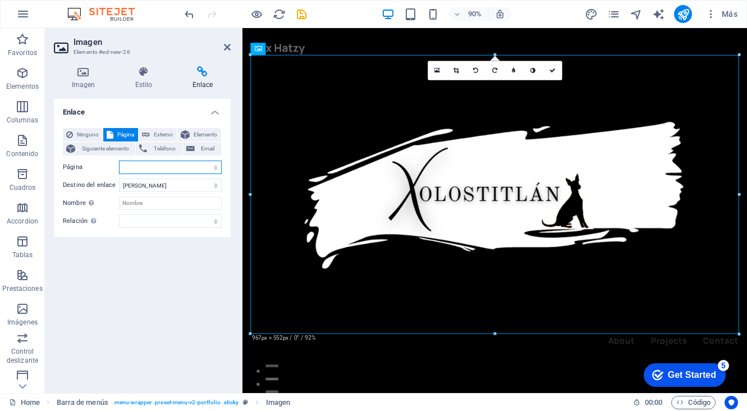
click at [137, 161] on select "Home Projects Legal Notice Privacy" at bounding box center [170, 166] width 103 height 13
select select "0"
click at [155, 182] on select "Nueva pestaña Misma pestaña Superposición" at bounding box center [170, 184] width 103 height 13
click at [177, 199] on input "Nombre Una descripción adicional del enlace no debería ser igual al texto del e…" at bounding box center [170, 202] width 103 height 13
type input "E"
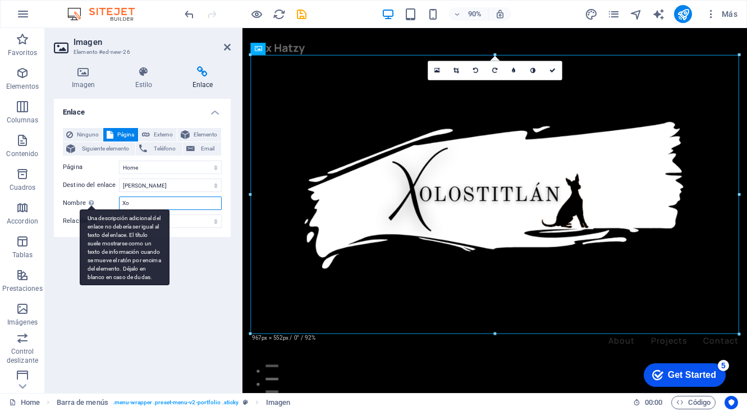
type input "X"
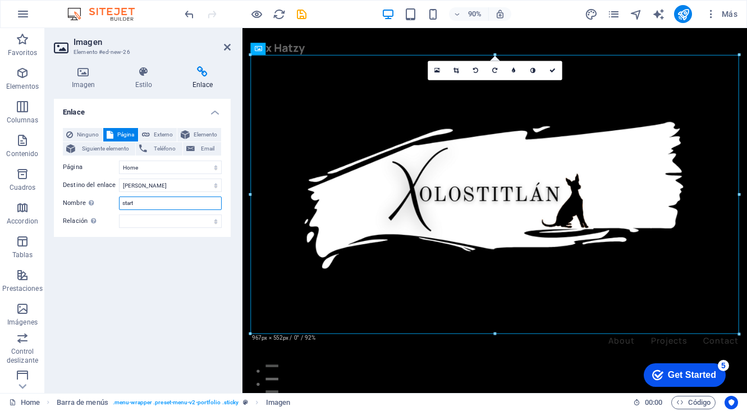
type input "start"
click at [111, 307] on div "Enlace Ninguno Página Externo Elemento Siguiente elemento Teléfono Email Página…" at bounding box center [142, 241] width 177 height 285
click at [208, 128] on span "Elemento" at bounding box center [205, 134] width 25 height 13
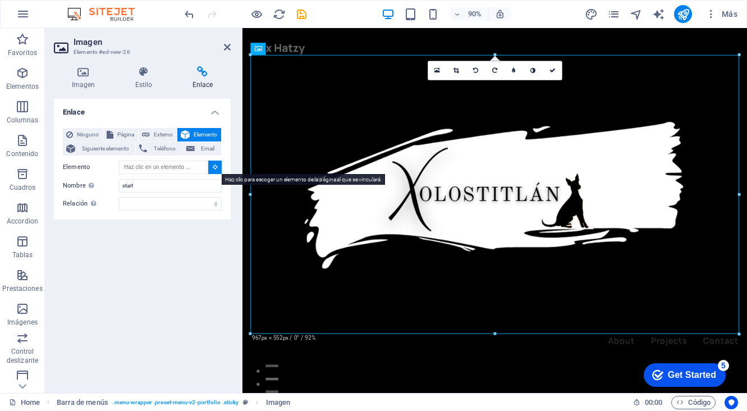
click at [215, 171] on button at bounding box center [214, 166] width 13 height 13
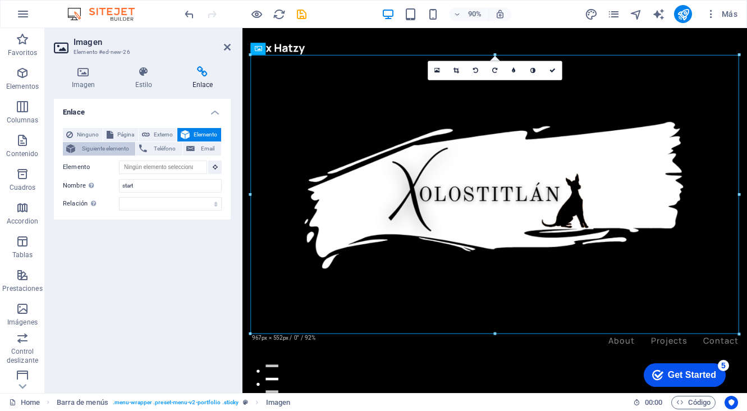
click at [104, 144] on span "Siguiente elemento" at bounding box center [105, 148] width 53 height 13
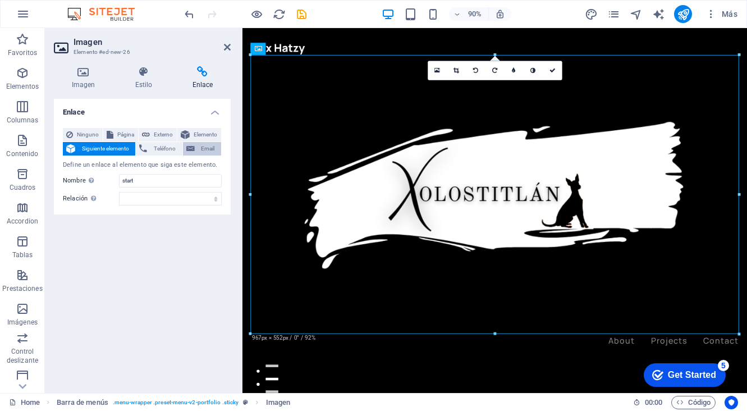
click at [204, 153] on span "Email" at bounding box center [208, 148] width 20 height 13
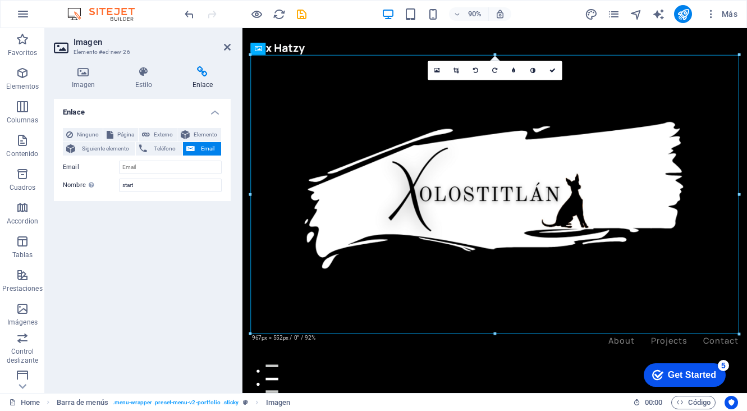
click at [76, 244] on div "Enlace Ninguno Página Externo Elemento Siguiente elemento Teléfono Email Página…" at bounding box center [142, 241] width 177 height 285
click at [141, 67] on icon at bounding box center [143, 71] width 53 height 11
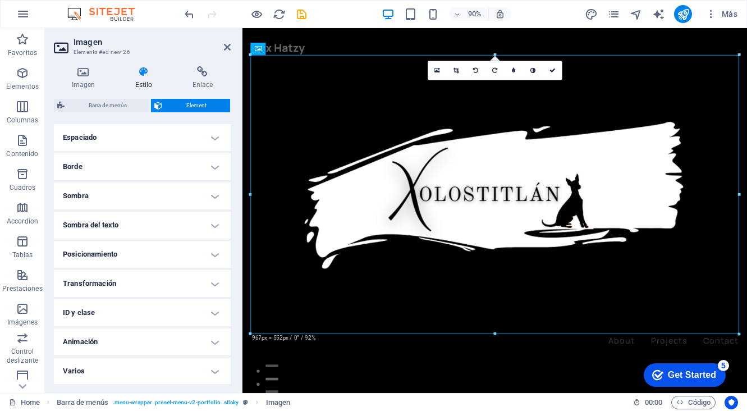
scroll to position [220, 0]
click at [86, 100] on span "Barra de menús" at bounding box center [107, 105] width 79 height 13
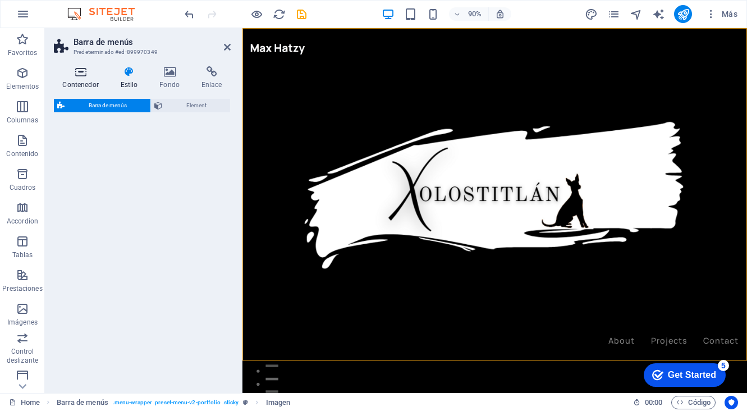
select select "rem"
select select "px"
select select "rem"
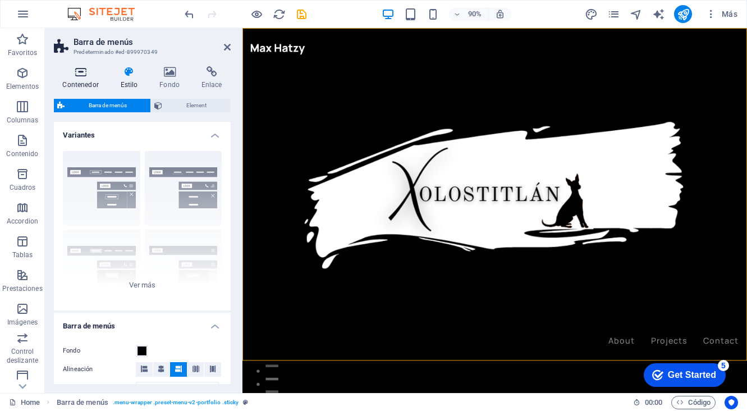
click at [80, 77] on h4 "Contenedor" at bounding box center [83, 78] width 58 height 24
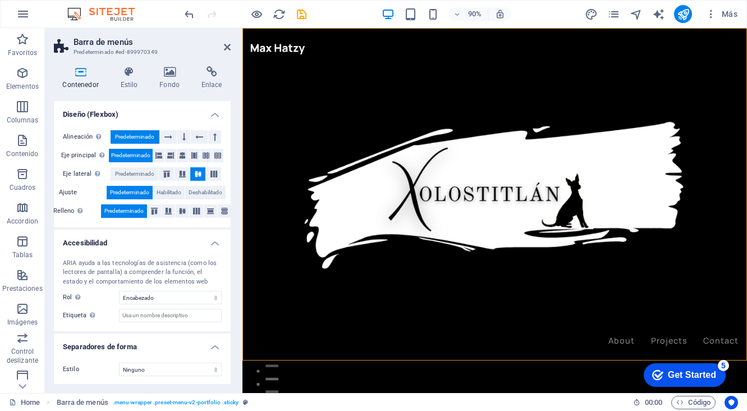
scroll to position [162, 0]
click at [222, 45] on h2 "Barra de menús" at bounding box center [151, 42] width 157 height 10
click at [225, 46] on icon at bounding box center [227, 47] width 7 height 9
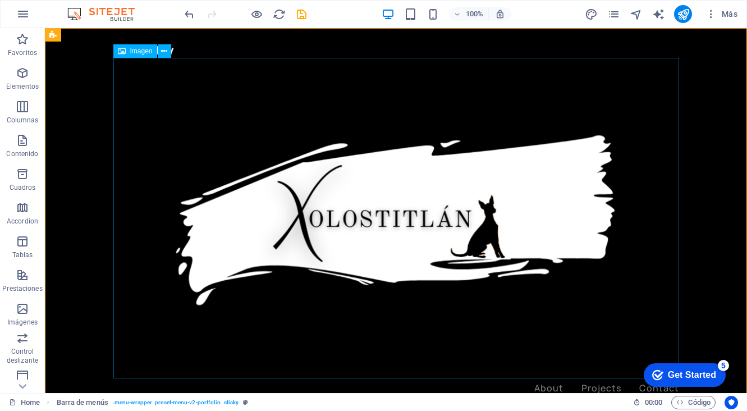
click at [157, 90] on figure at bounding box center [395, 219] width 565 height 323
click at [167, 52] on icon at bounding box center [164, 51] width 6 height 12
click at [193, 183] on figure at bounding box center [395, 219] width 565 height 323
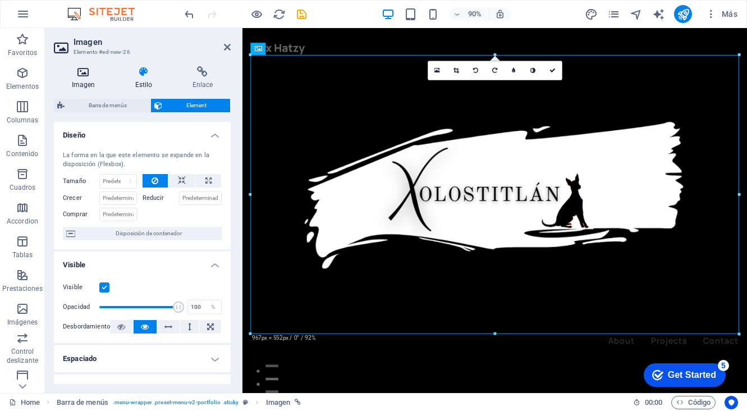
click at [84, 74] on icon at bounding box center [83, 71] width 59 height 11
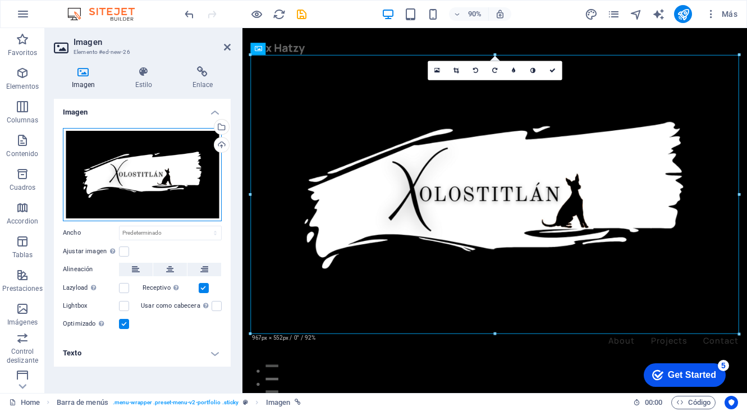
click at [189, 169] on div "Arrastra archivos aquí, haz clic para escoger archivos o selecciona archivos de…" at bounding box center [142, 174] width 159 height 93
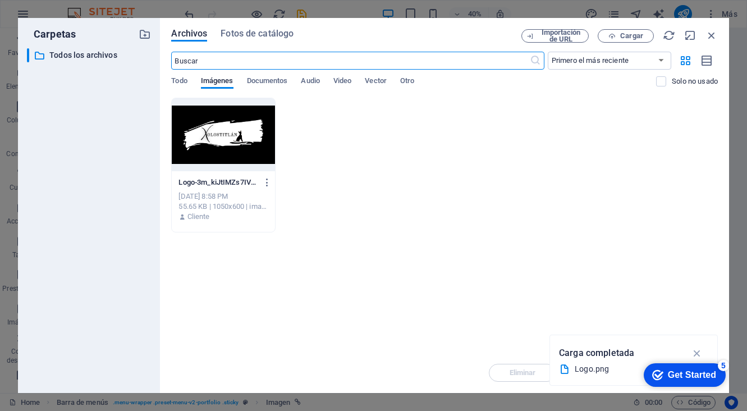
click at [179, 75] on div "​ Primero el más reciente Primero el más antiguo Nombre (A-Z) Nombre (Z-A) Tama…" at bounding box center [444, 75] width 546 height 46
click at [181, 79] on span "Todo" at bounding box center [179, 82] width 16 height 16
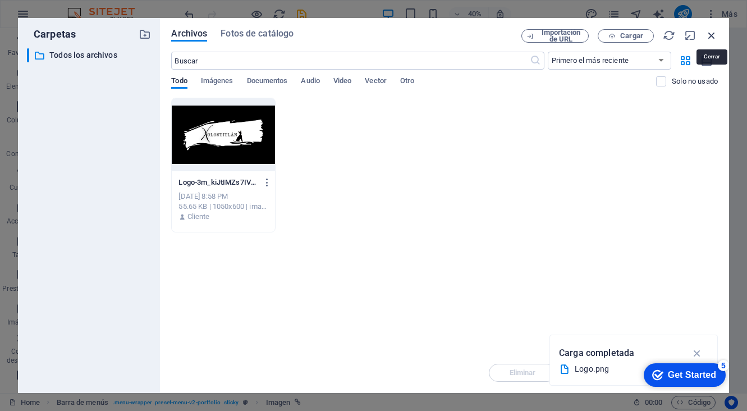
click at [715, 35] on icon "button" at bounding box center [711, 35] width 12 height 12
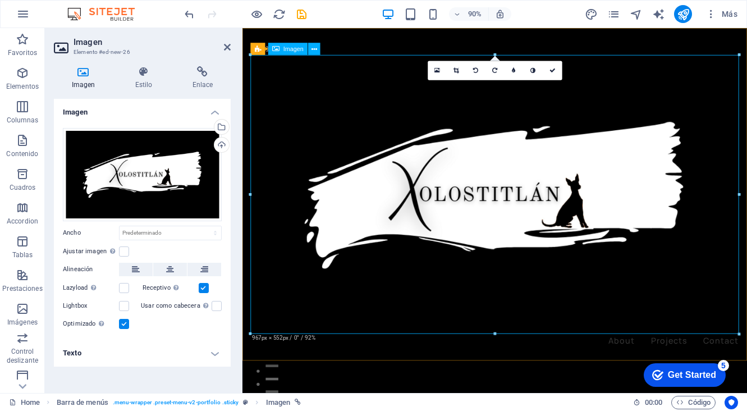
click at [403, 172] on figure at bounding box center [522, 213] width 542 height 310
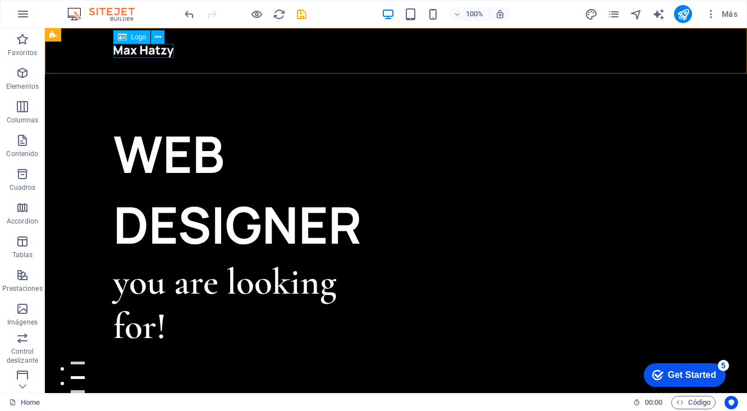
click at [141, 49] on div at bounding box center [395, 51] width 565 height 15
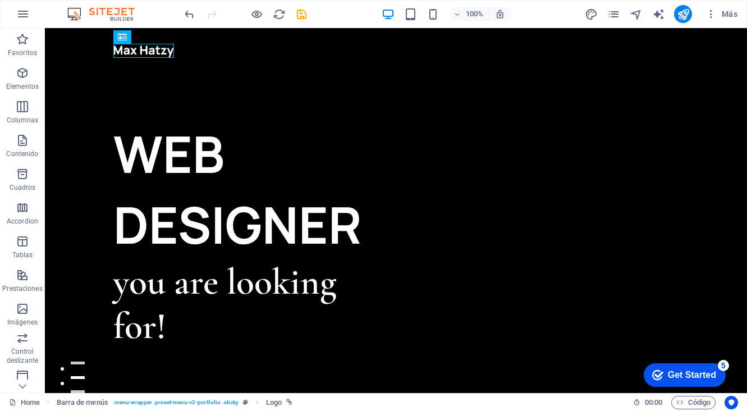
click at [158, 49] on div at bounding box center [395, 51] width 565 height 15
select select "px"
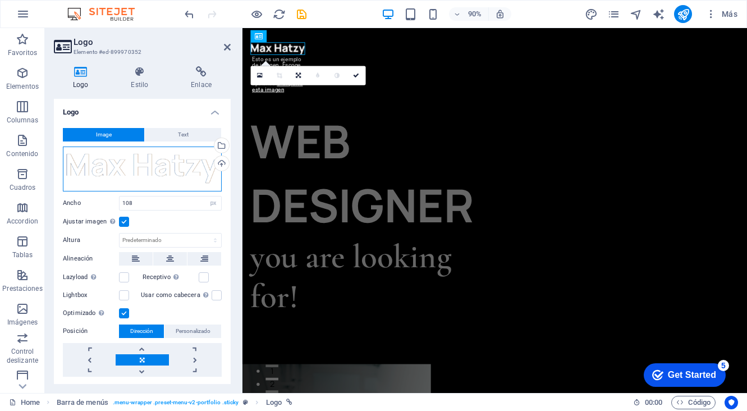
click at [176, 173] on div "Arrastra archivos aquí, haz clic para escoger archivos o selecciona archivos de…" at bounding box center [142, 168] width 159 height 45
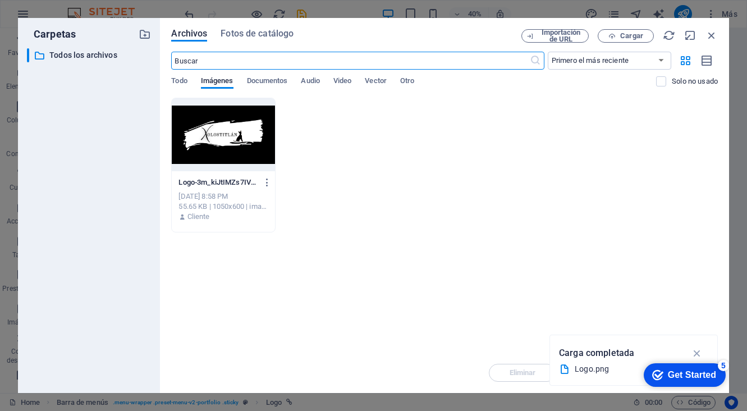
click at [224, 129] on div at bounding box center [223, 134] width 103 height 73
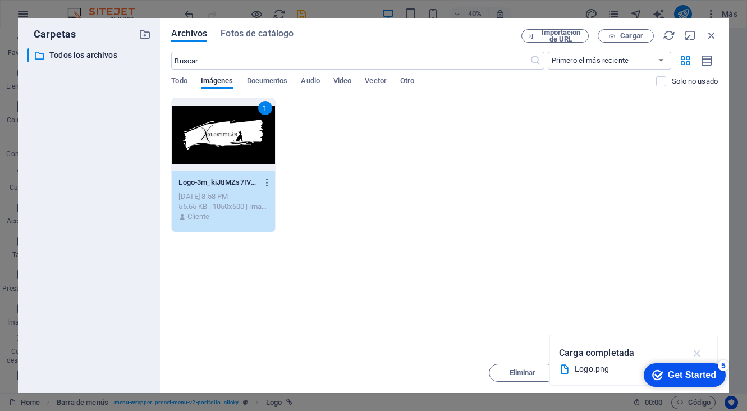
click at [698, 352] on icon "button" at bounding box center [697, 353] width 13 height 12
click at [661, 372] on div "checkmark Get Started 5" at bounding box center [684, 374] width 64 height 11
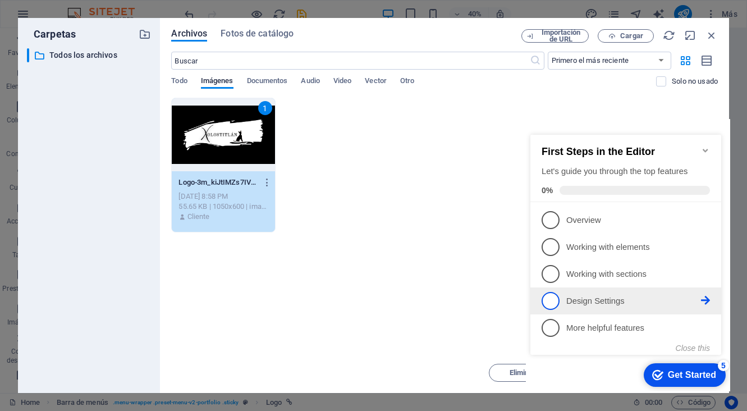
click at [613, 298] on p "Design Settings - incomplete" at bounding box center [633, 301] width 135 height 12
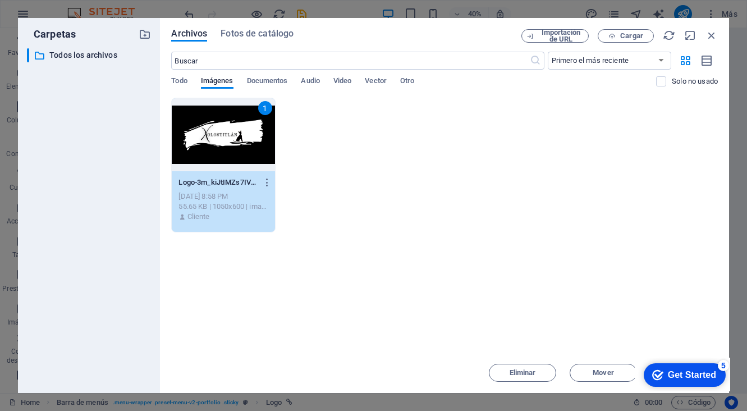
click at [723, 365] on div "5" at bounding box center [722, 365] width 11 height 11
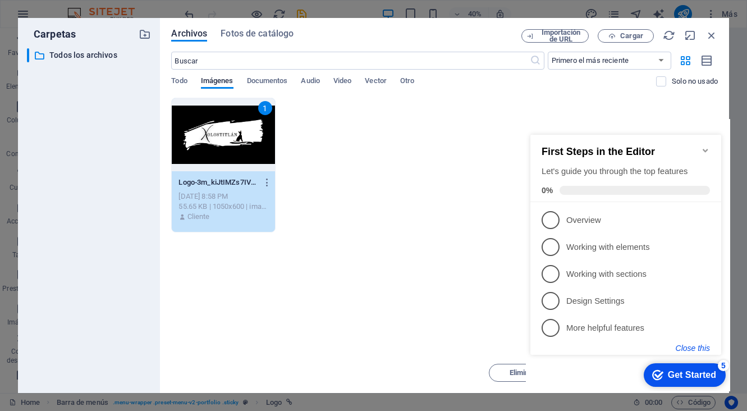
click at [698, 347] on button "Close this" at bounding box center [692, 347] width 34 height 9
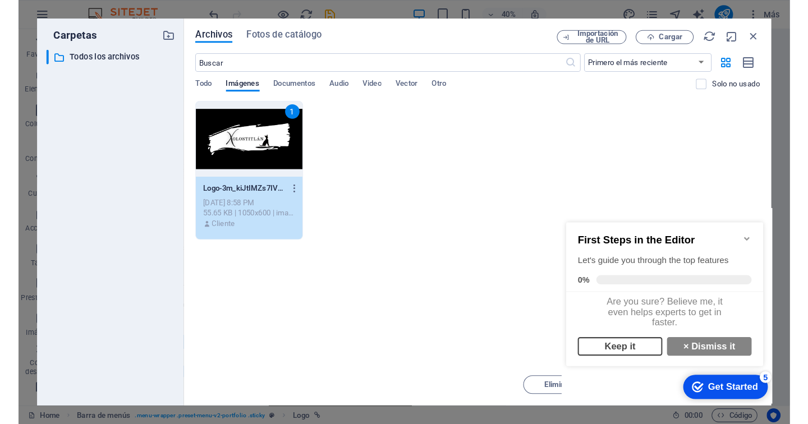
scroll to position [8, 0]
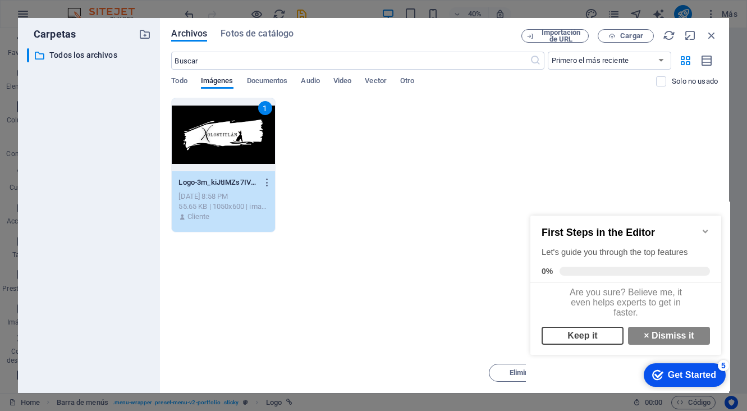
click at [604, 334] on link "Keep it" at bounding box center [582, 335] width 82 height 18
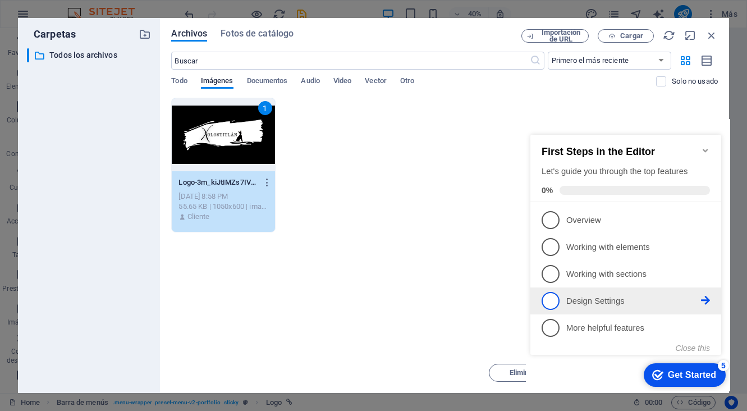
click at [554, 302] on span "4" at bounding box center [550, 301] width 18 height 18
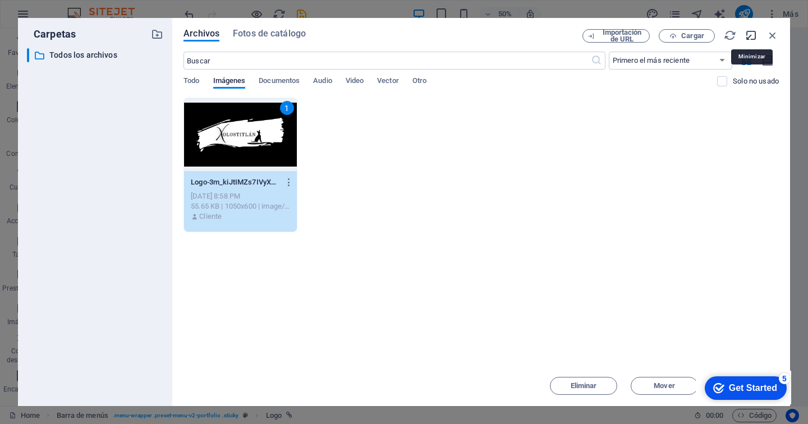
click at [746, 32] on icon "button" at bounding box center [751, 35] width 12 height 12
select select "image"
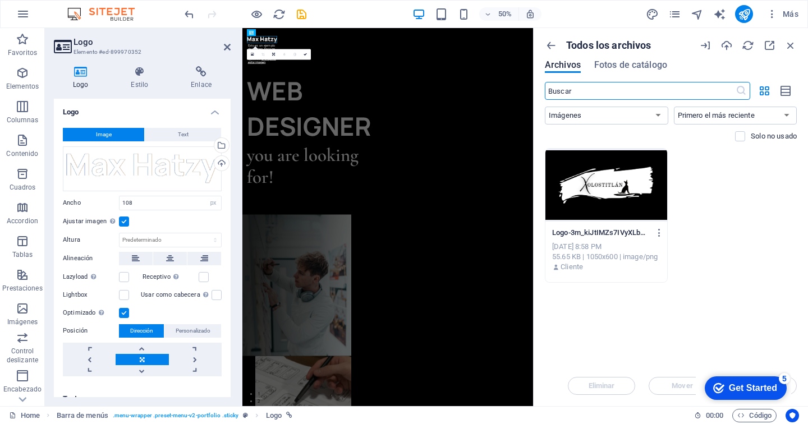
click at [722, 251] on div "Logo-3m_kiJtIMZs7IVyXLbQ_Fg.png Logo-3m_kiJtIMZs7IVyXLbQ_Fg.png [DATE] 8:58 PM …" at bounding box center [671, 215] width 252 height 135
click at [746, 44] on icon "button" at bounding box center [769, 45] width 12 height 12
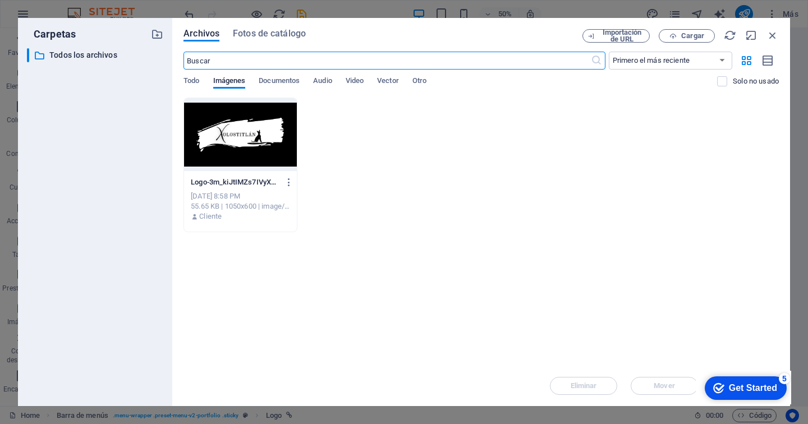
click at [249, 146] on div at bounding box center [240, 134] width 113 height 73
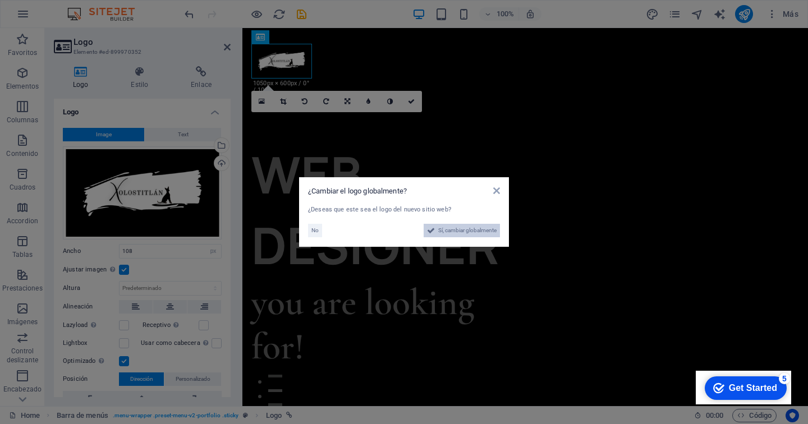
click at [462, 233] on span "Sí, cambiar globalmente" at bounding box center [467, 230] width 58 height 13
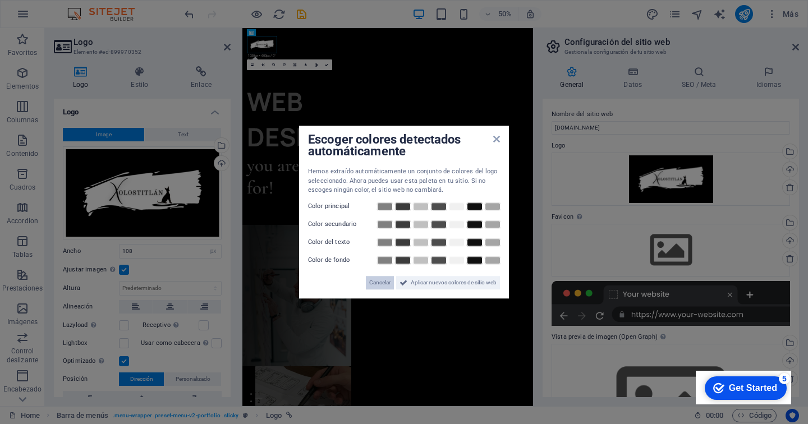
click at [385, 282] on span "Cancelar" at bounding box center [379, 282] width 21 height 13
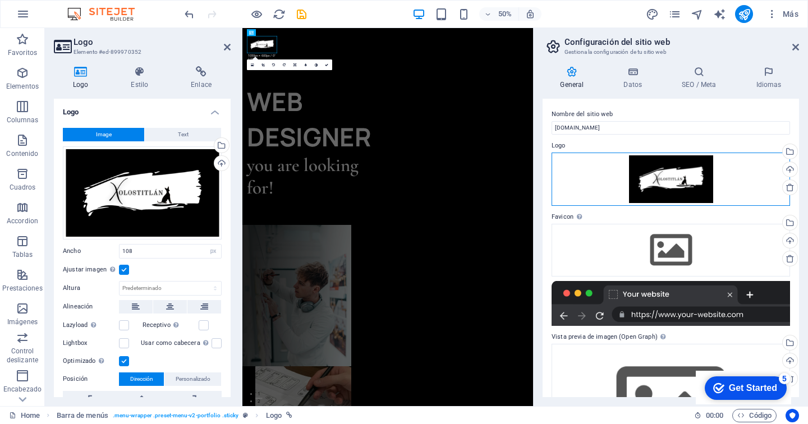
click at [686, 184] on div "Arrastra archivos aquí, haz clic para escoger archivos o selecciona archivos de…" at bounding box center [670, 179] width 238 height 53
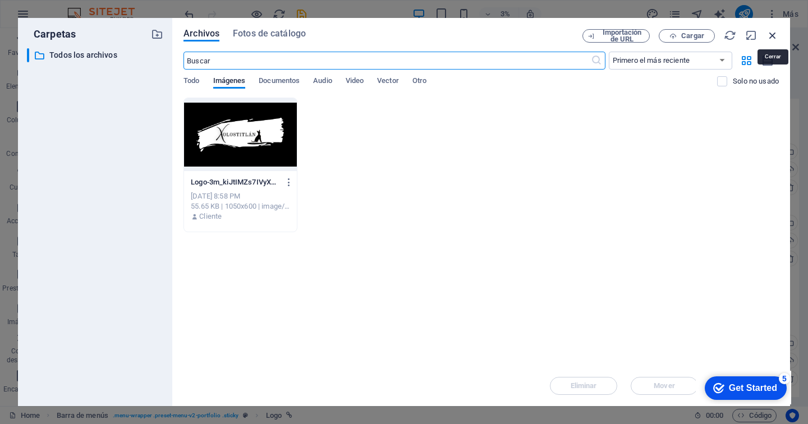
click at [746, 34] on icon "button" at bounding box center [772, 35] width 12 height 12
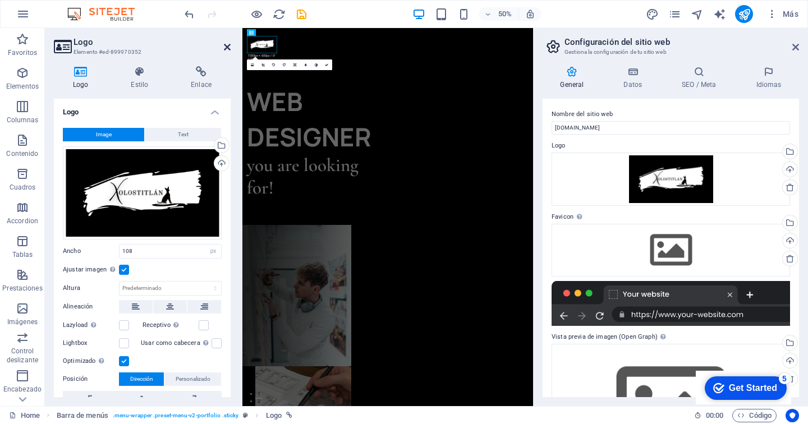
click at [230, 47] on icon at bounding box center [227, 47] width 7 height 9
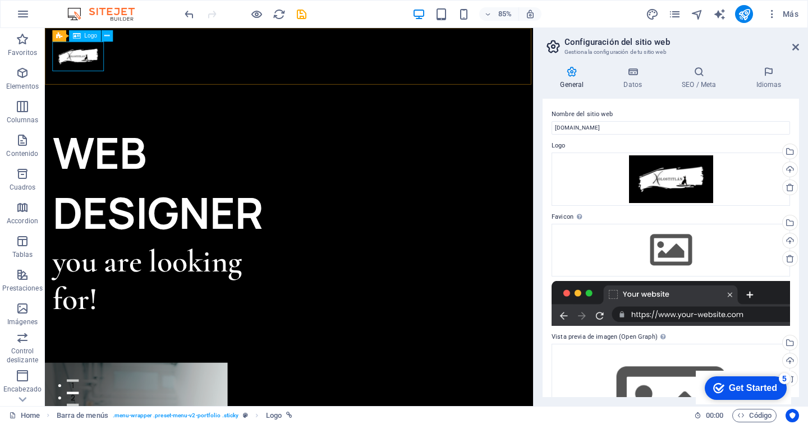
click at [105, 59] on div at bounding box center [332, 61] width 556 height 35
click at [108, 35] on icon at bounding box center [109, 34] width 5 height 10
click at [543, 215] on div "Nombre del sitio web [DOMAIN_NAME] Logo Arrastra archivos aquí, haz clic para e…" at bounding box center [670, 248] width 256 height 298
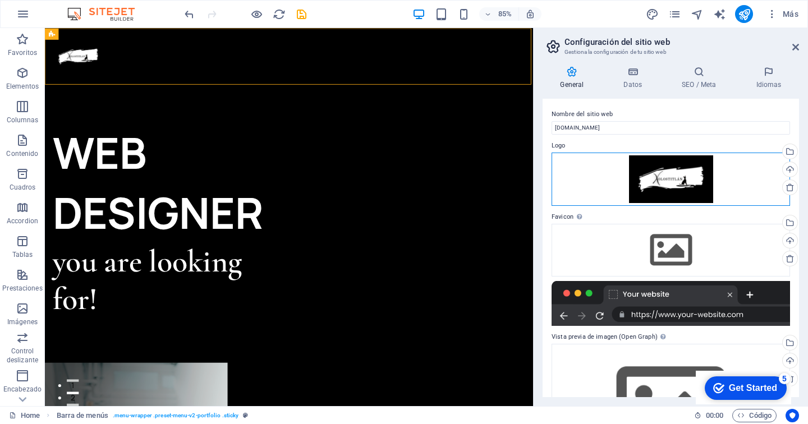
click at [723, 183] on div "Arrastra archivos aquí, haz clic para escoger archivos o selecciona archivos de…" at bounding box center [670, 179] width 238 height 53
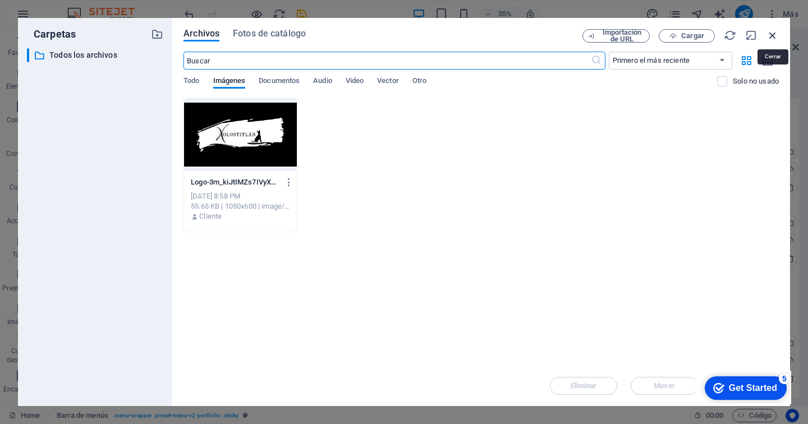
click at [746, 34] on icon "button" at bounding box center [772, 35] width 12 height 12
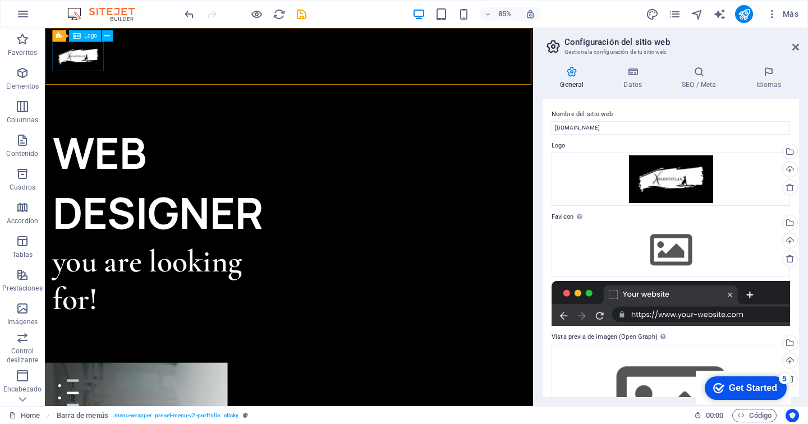
click at [80, 59] on div at bounding box center [332, 61] width 556 height 35
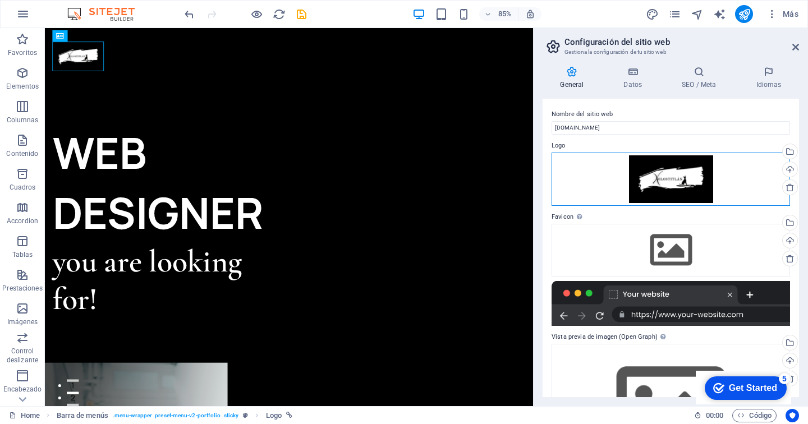
click at [657, 168] on div "Arrastra archivos aquí, haz clic para escoger archivos o selecciona archivos de…" at bounding box center [670, 179] width 238 height 53
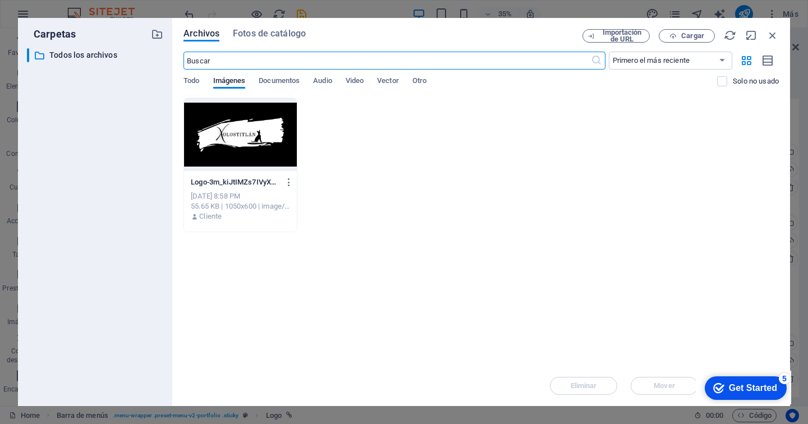
click at [247, 137] on div at bounding box center [240, 134] width 113 height 73
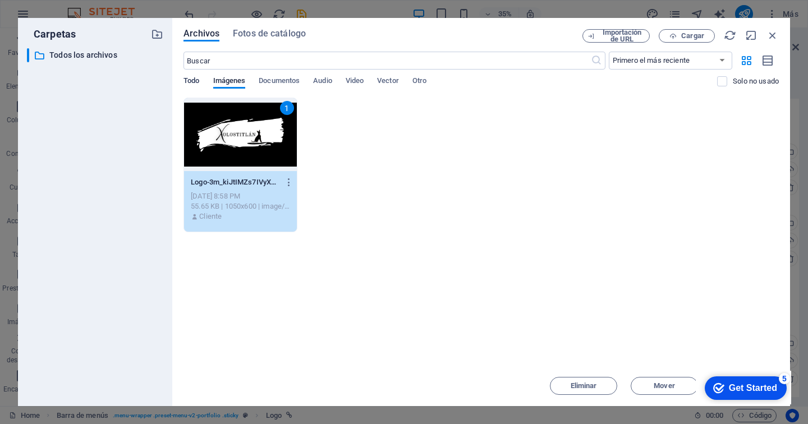
click at [194, 79] on span "Todo" at bounding box center [191, 82] width 16 height 16
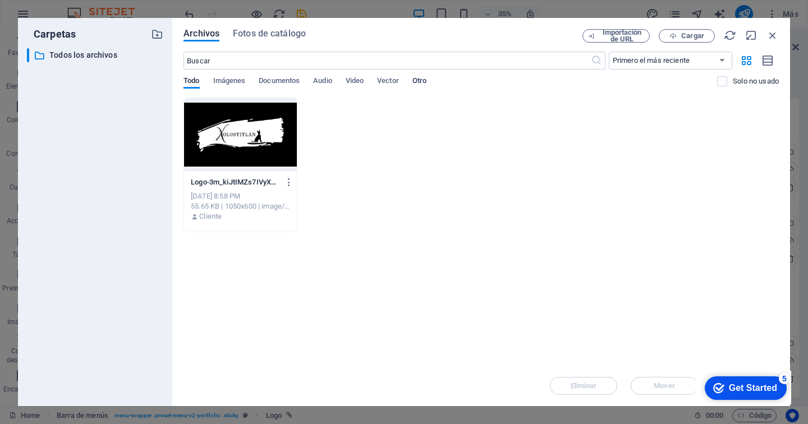
click at [424, 81] on span "Otro" at bounding box center [419, 82] width 14 height 16
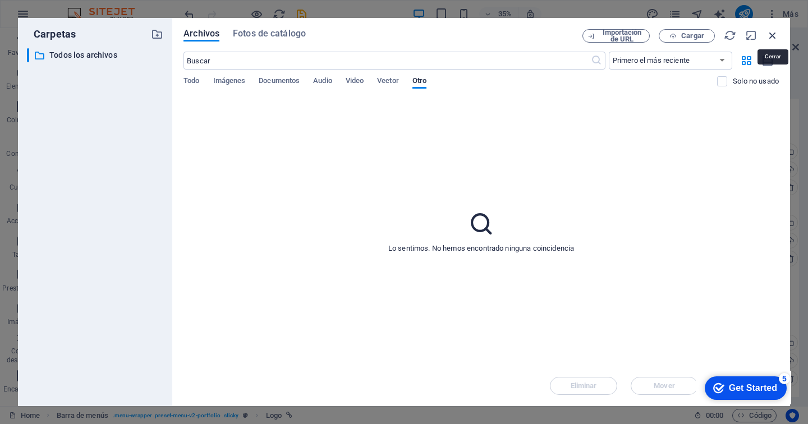
click at [746, 36] on icon "button" at bounding box center [772, 35] width 12 height 12
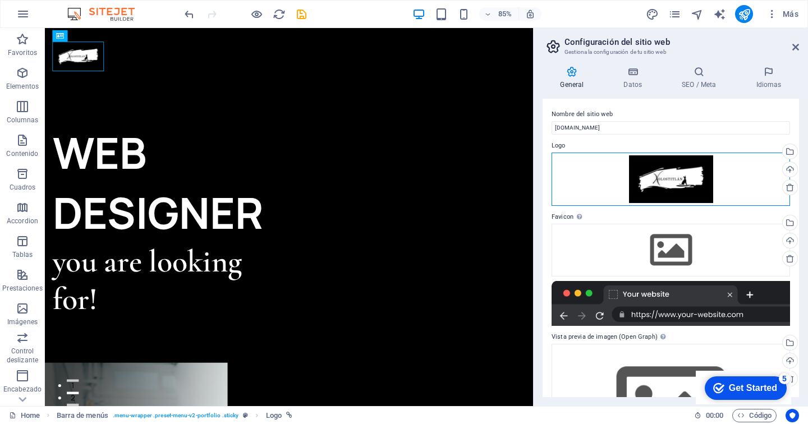
click at [650, 182] on div "Arrastra archivos aquí, haz clic para escoger archivos o selecciona archivos de…" at bounding box center [670, 179] width 238 height 53
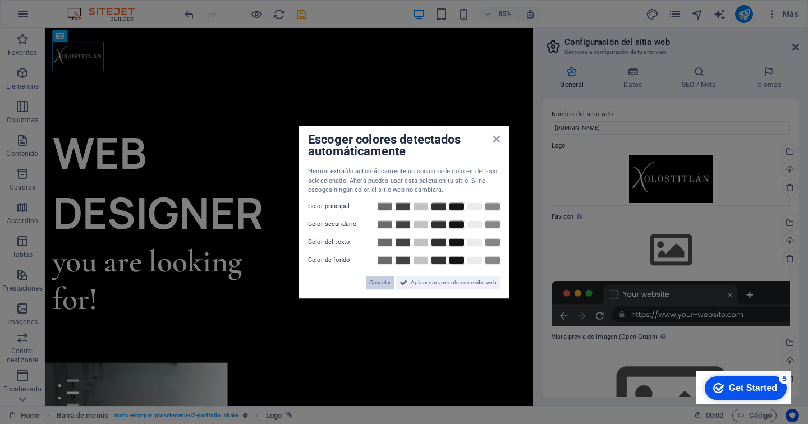
click at [380, 287] on span "Cancelar" at bounding box center [379, 282] width 21 height 13
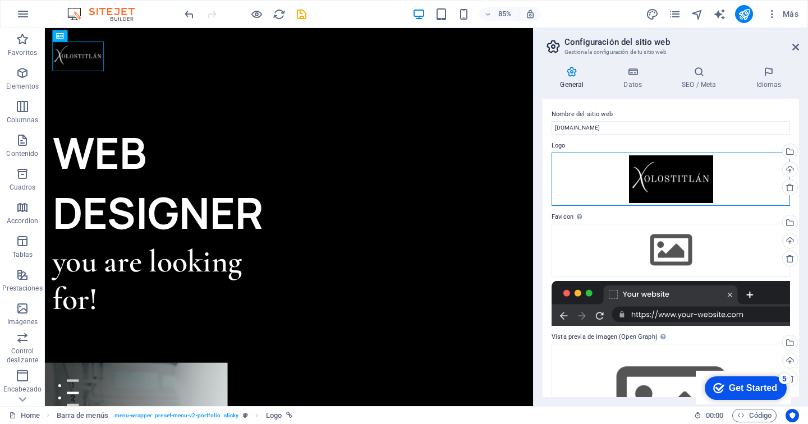
click at [674, 174] on div "Arrastra archivos aquí, haz clic para escoger archivos o selecciona archivos de…" at bounding box center [670, 179] width 238 height 53
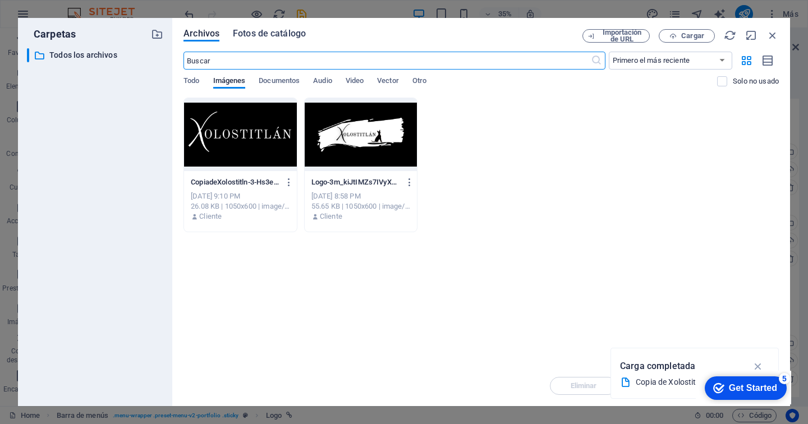
click at [287, 40] on button "Fotos de catálogo" at bounding box center [269, 35] width 73 height 12
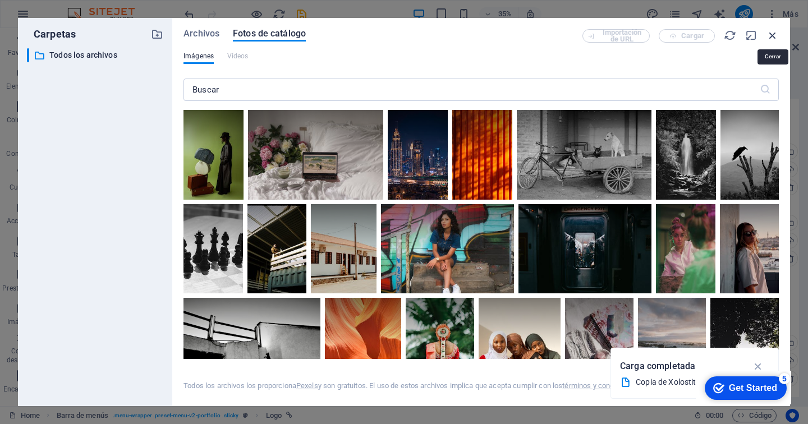
click at [746, 33] on icon "button" at bounding box center [772, 35] width 12 height 12
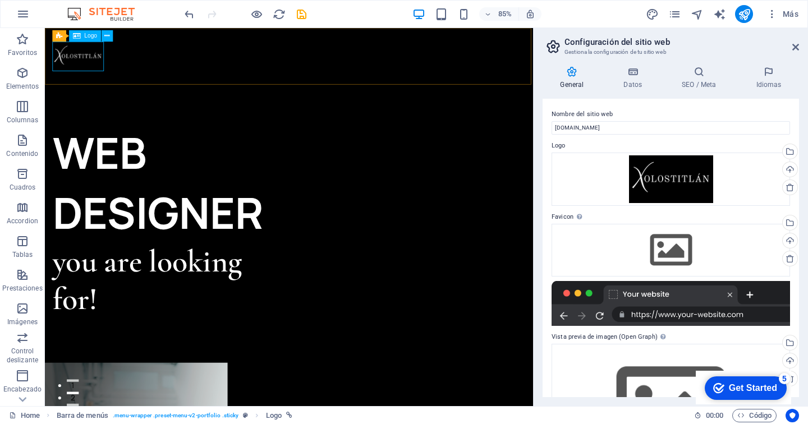
click at [89, 61] on div at bounding box center [332, 61] width 556 height 35
click at [105, 38] on icon at bounding box center [106, 36] width 5 height 10
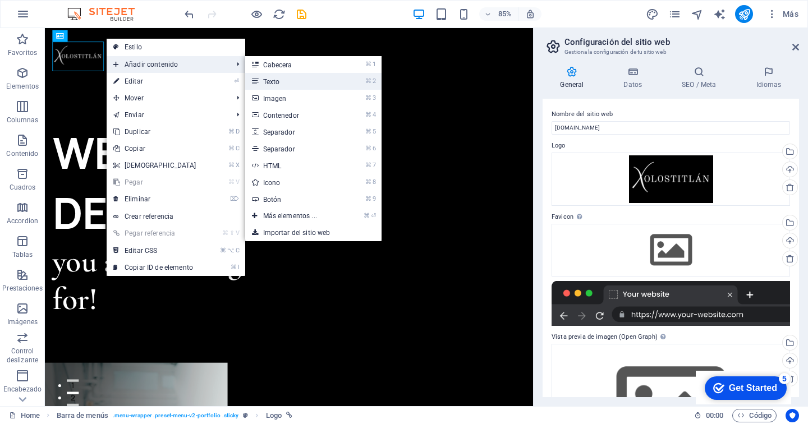
click at [301, 81] on link "⌘ 2 Texto" at bounding box center [292, 81] width 94 height 17
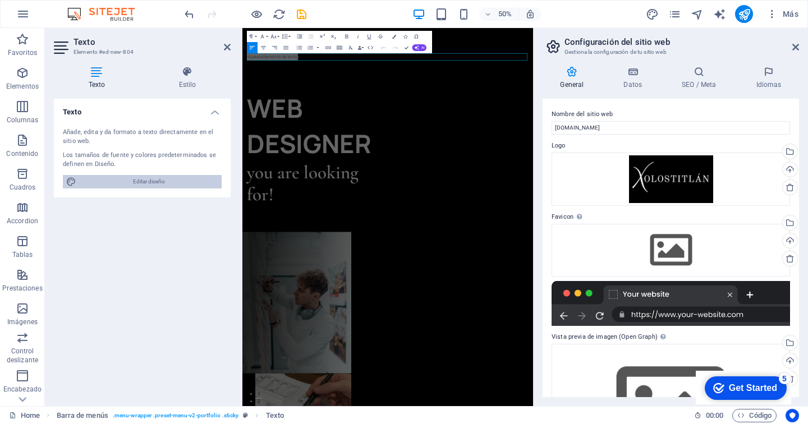
click at [159, 181] on span "Editar diseño" at bounding box center [149, 181] width 139 height 13
select select "ease-in-out"
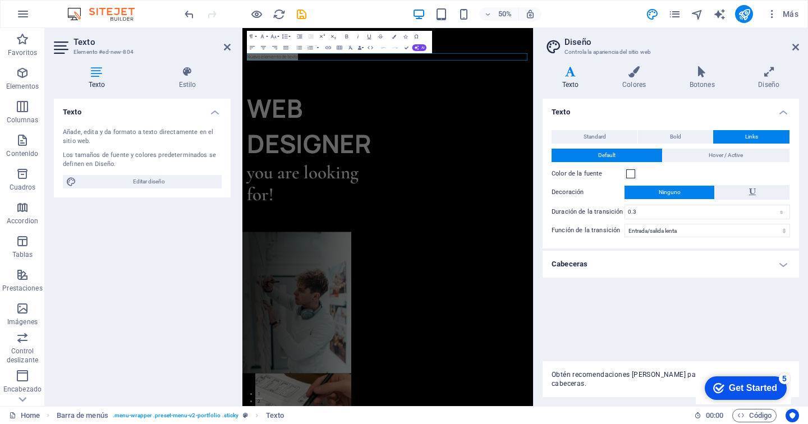
click at [585, 109] on h4 "Texto" at bounding box center [670, 109] width 256 height 20
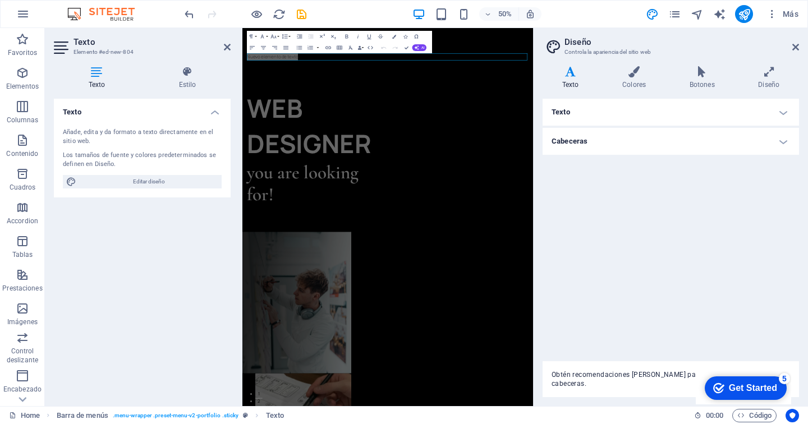
click at [585, 109] on h4 "Texto" at bounding box center [670, 112] width 256 height 27
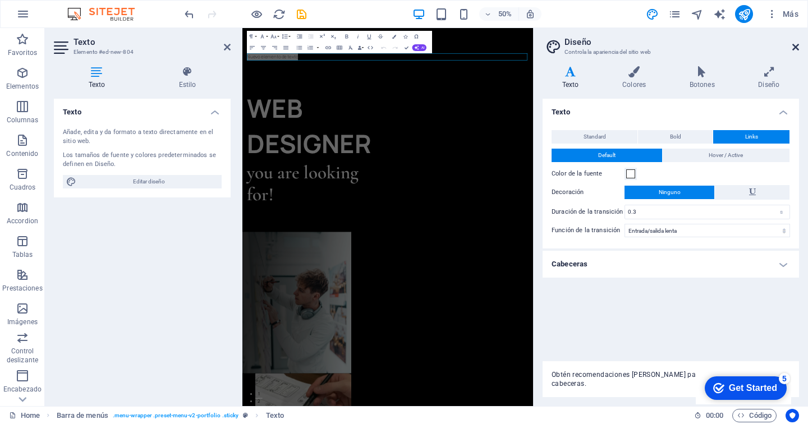
click at [746, 48] on icon at bounding box center [795, 47] width 7 height 9
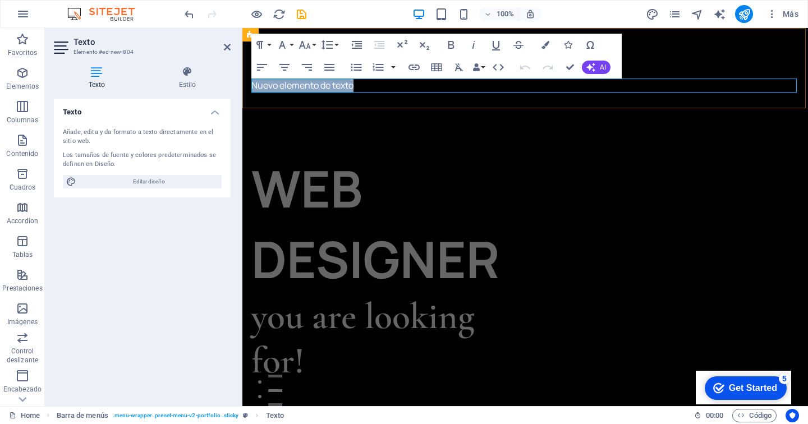
click at [358, 85] on p "Nuevo elemento de texto" at bounding box center [525, 86] width 548 height 15
click at [283, 89] on p "Xolostitlán" at bounding box center [525, 86] width 548 height 15
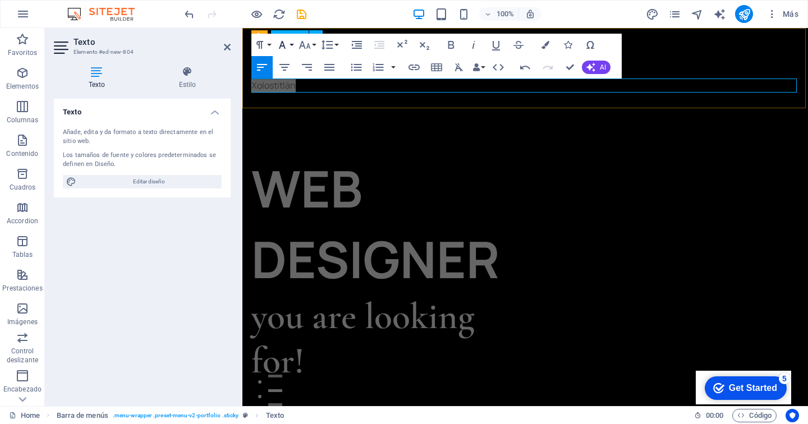
click at [289, 43] on button "Font Family" at bounding box center [284, 45] width 21 height 22
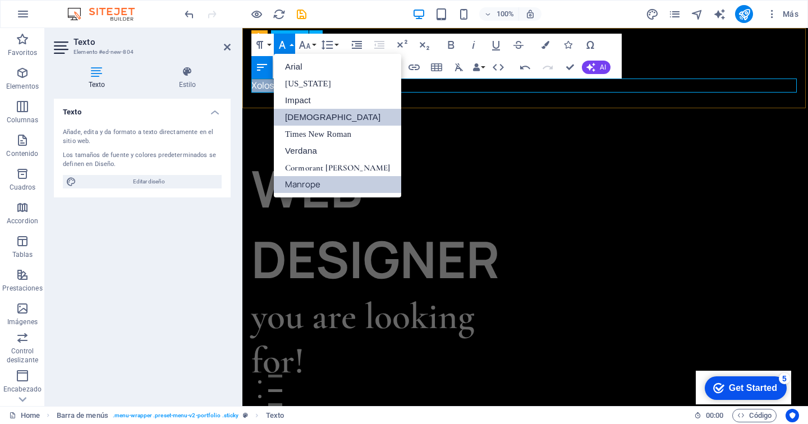
click at [323, 116] on link "[DEMOGRAPHIC_DATA]" at bounding box center [337, 117] width 127 height 17
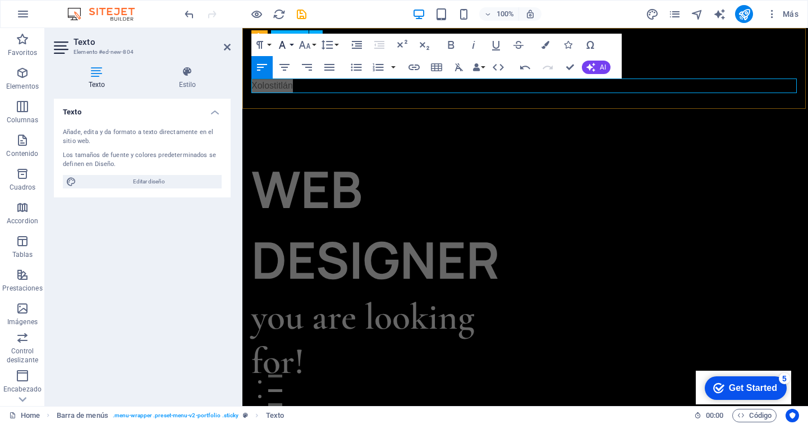
click at [291, 42] on button "Font Family" at bounding box center [284, 45] width 21 height 22
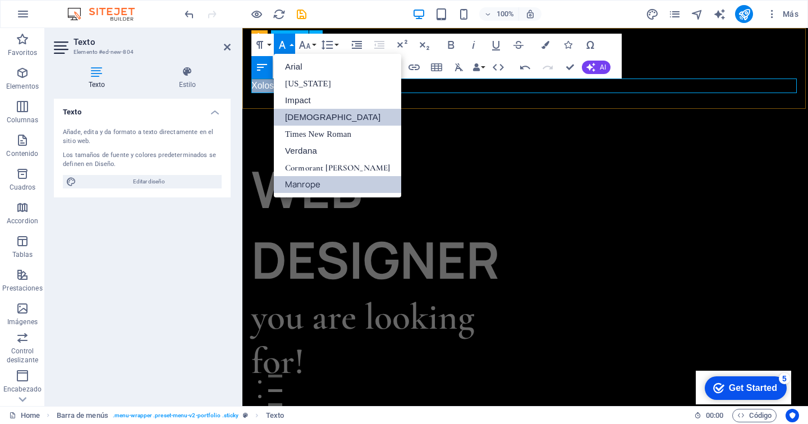
click at [337, 191] on link "Manrope" at bounding box center [337, 184] width 127 height 17
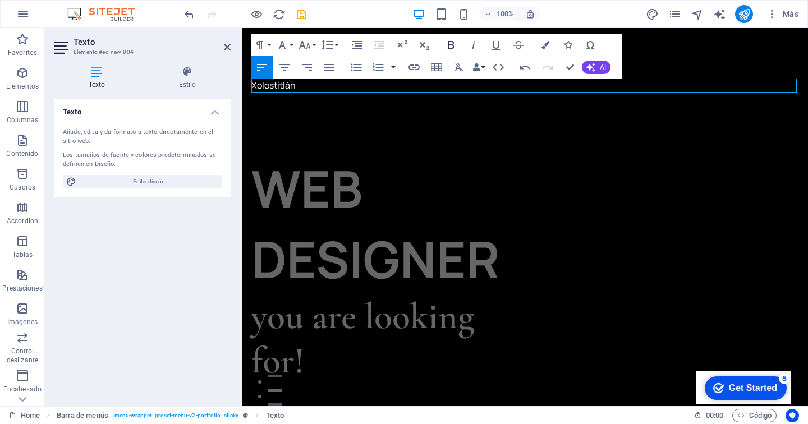
click at [454, 45] on icon "button" at bounding box center [450, 44] width 13 height 13
click at [288, 91] on p "XOLOSTITLÁN" at bounding box center [525, 86] width 548 height 15
click at [590, 66] on icon "button" at bounding box center [590, 67] width 9 height 9
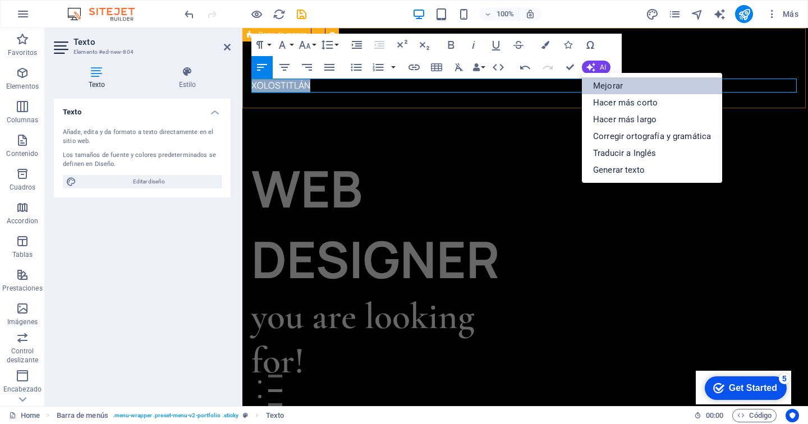
click at [615, 84] on link "Mejorar" at bounding box center [652, 85] width 140 height 17
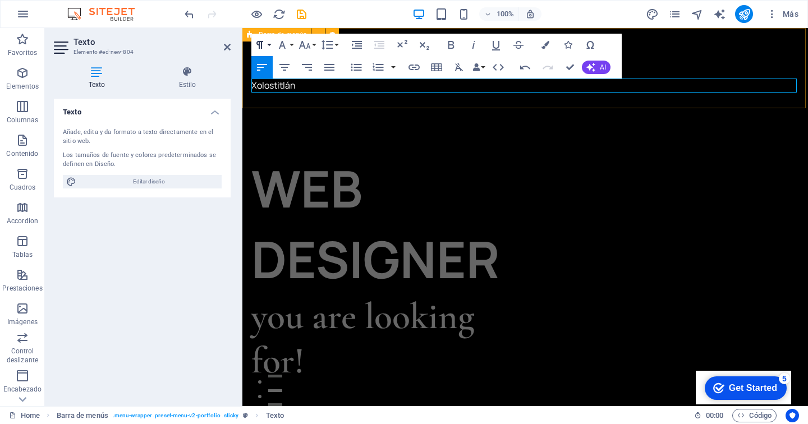
click at [264, 43] on icon "button" at bounding box center [259, 44] width 13 height 13
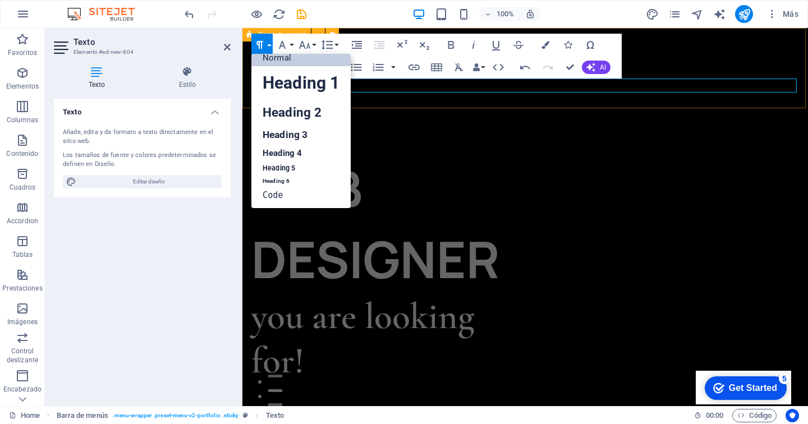
scroll to position [8, 0]
click at [298, 83] on link "Heading 1" at bounding box center [300, 84] width 99 height 34
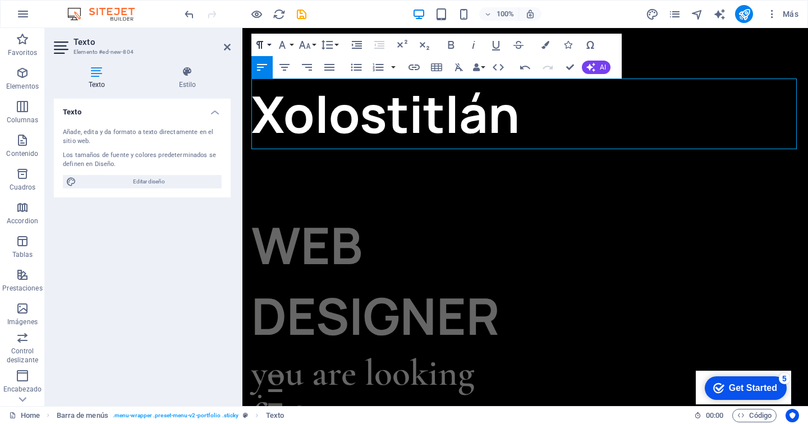
click at [270, 42] on button "Paragraph Format" at bounding box center [261, 45] width 21 height 22
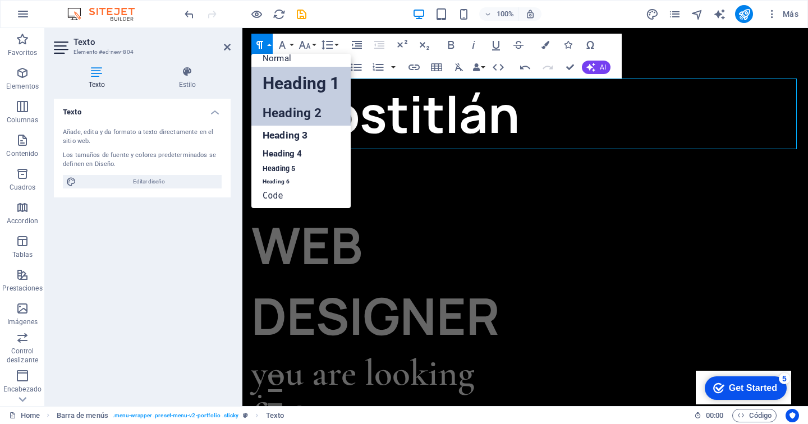
click at [314, 118] on link "Heading 2" at bounding box center [300, 112] width 99 height 25
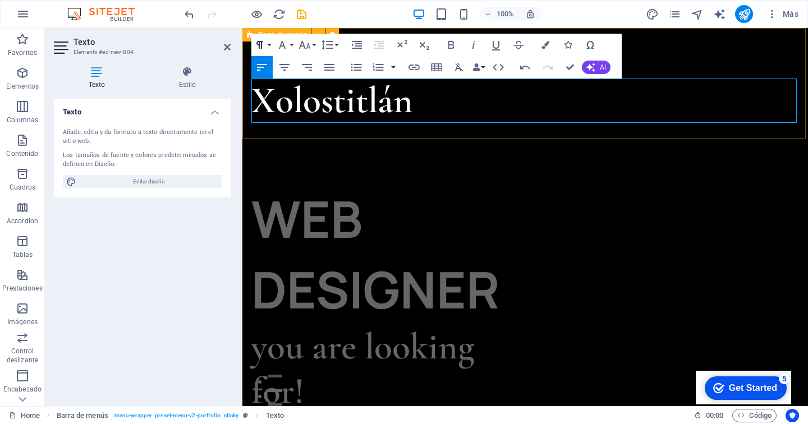
click at [268, 39] on button "Paragraph Format" at bounding box center [261, 45] width 21 height 22
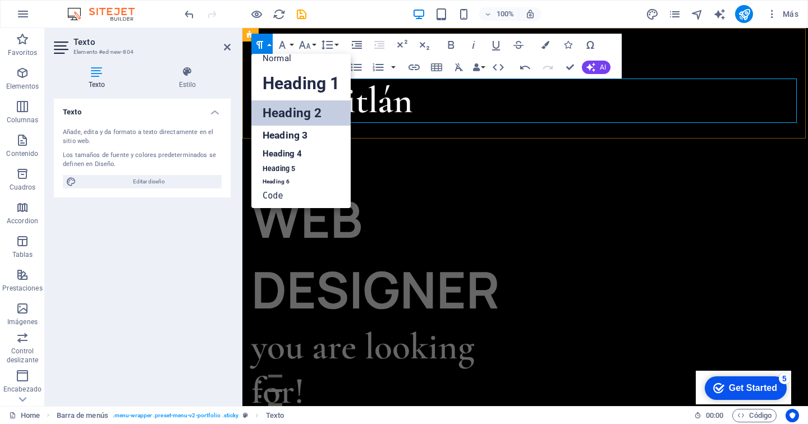
click at [463, 100] on h2 "Xolostitlán" at bounding box center [525, 101] width 548 height 44
click at [418, 103] on h2 "Xolostitlán" at bounding box center [525, 101] width 548 height 44
click at [264, 39] on icon "button" at bounding box center [259, 44] width 13 height 13
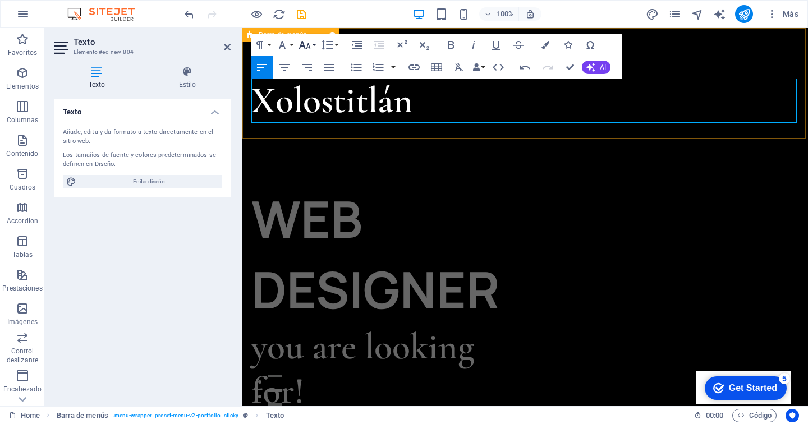
click at [307, 44] on icon "button" at bounding box center [304, 44] width 13 height 13
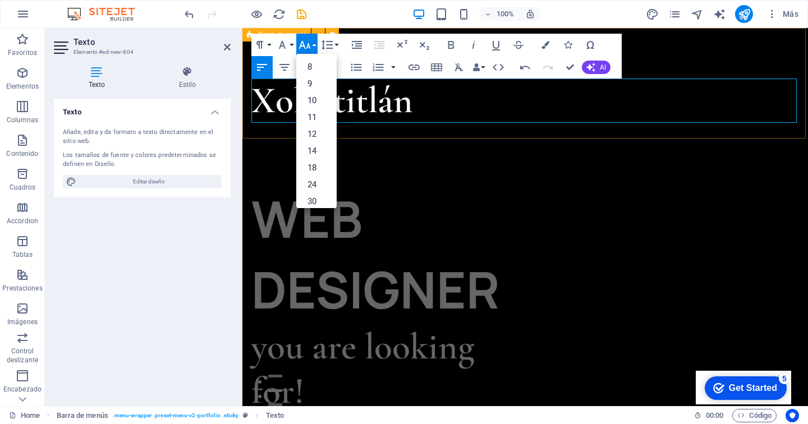
click at [307, 44] on icon "button" at bounding box center [304, 44] width 13 height 13
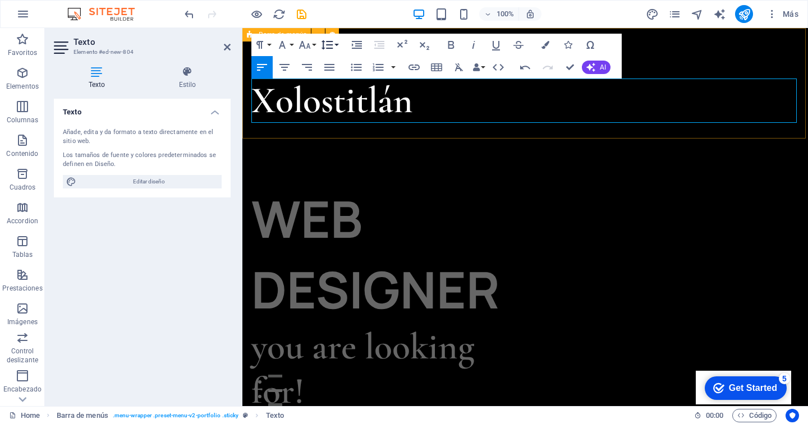
click at [334, 46] on button "Line Height" at bounding box center [329, 45] width 21 height 22
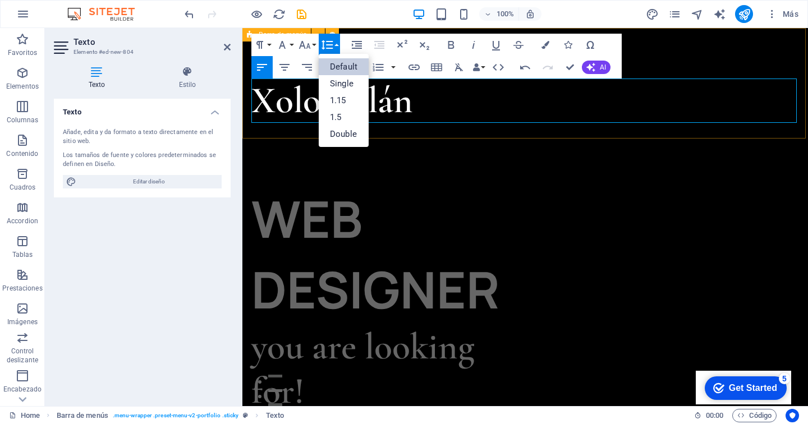
scroll to position [0, 0]
click at [333, 39] on icon "button" at bounding box center [326, 44] width 13 height 13
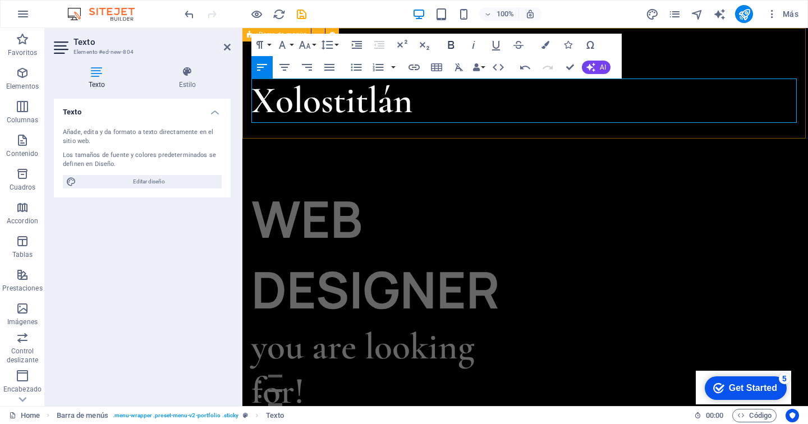
click at [445, 42] on icon "button" at bounding box center [450, 44] width 13 height 13
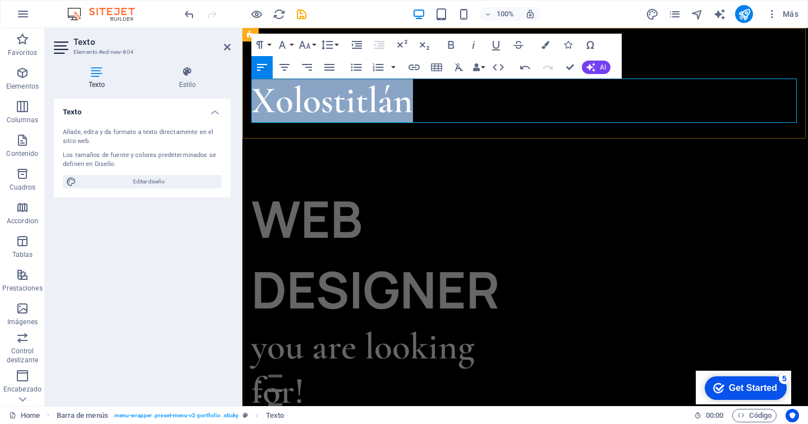
drag, startPoint x: 423, startPoint y: 93, endPoint x: 253, endPoint y: 98, distance: 170.1
click at [255, 98] on h2 "Xolostitlán​" at bounding box center [525, 101] width 548 height 44
click at [454, 39] on icon "button" at bounding box center [450, 44] width 13 height 13
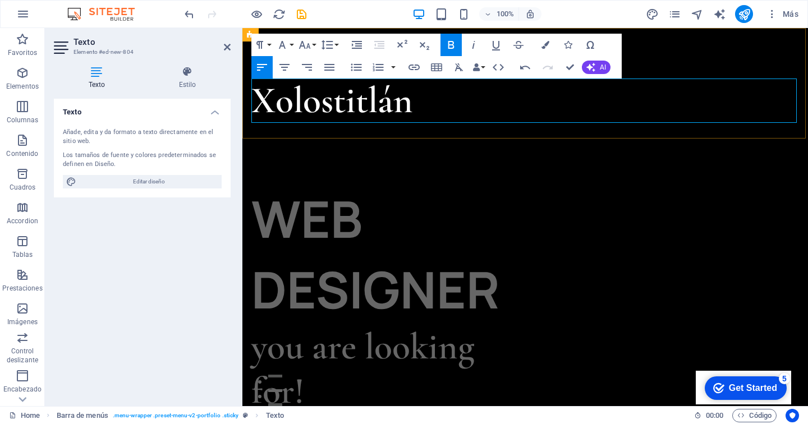
click at [454, 39] on icon "button" at bounding box center [450, 44] width 13 height 13
click at [565, 107] on h2 "Xolostitlán​" at bounding box center [525, 101] width 548 height 44
click at [185, 73] on icon at bounding box center [187, 71] width 86 height 11
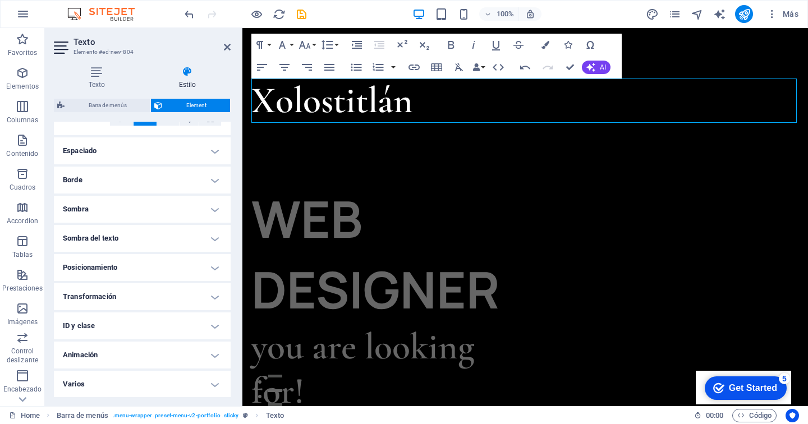
scroll to position [207, 0]
click at [232, 51] on aside "Texto Elemento #ed-new-804 Texto Estilo Texto Añade, edita y da formato a texto…" at bounding box center [143, 217] width 197 height 378
click at [220, 48] on header "Texto Elemento #ed-new-804" at bounding box center [142, 42] width 177 height 29
click at [229, 49] on icon at bounding box center [227, 47] width 7 height 9
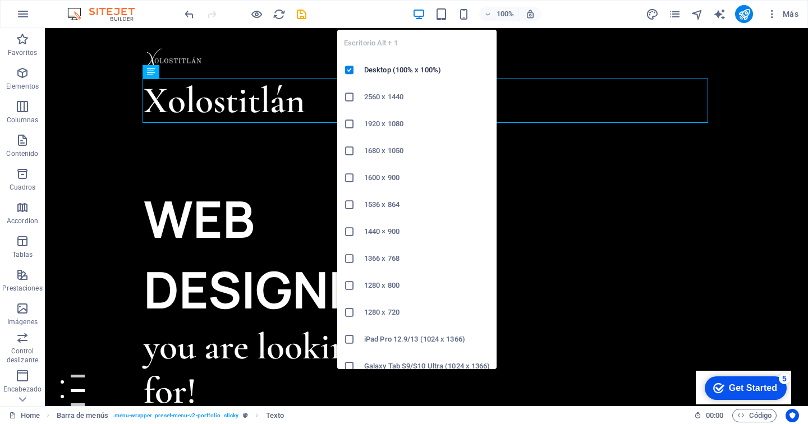
scroll to position [0, 0]
click at [388, 89] on li "2560 x 1440" at bounding box center [416, 97] width 159 height 27
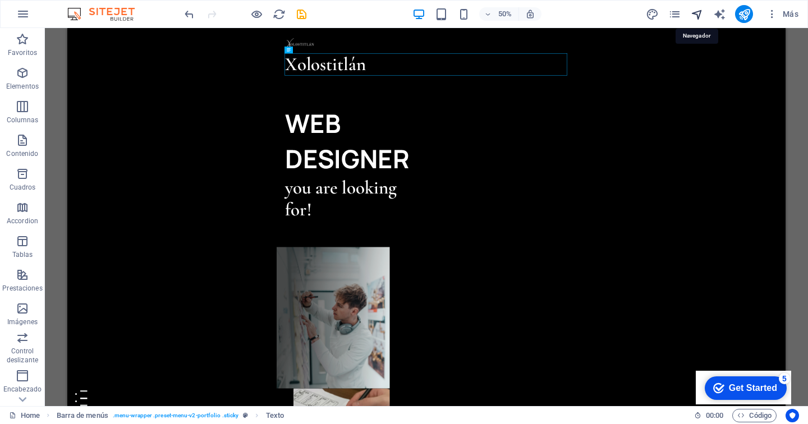
click at [698, 15] on icon "navigator" at bounding box center [697, 14] width 13 height 13
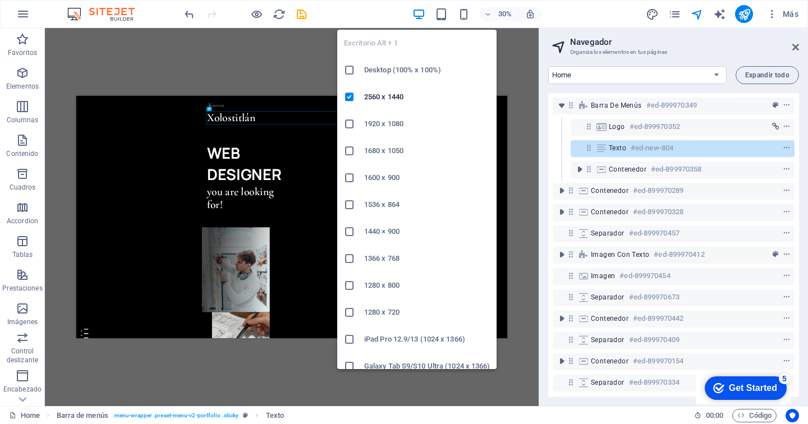
click at [413, 73] on h6 "Desktop (100% x 100%)" at bounding box center [427, 69] width 126 height 13
